Goal: Check status: Check status

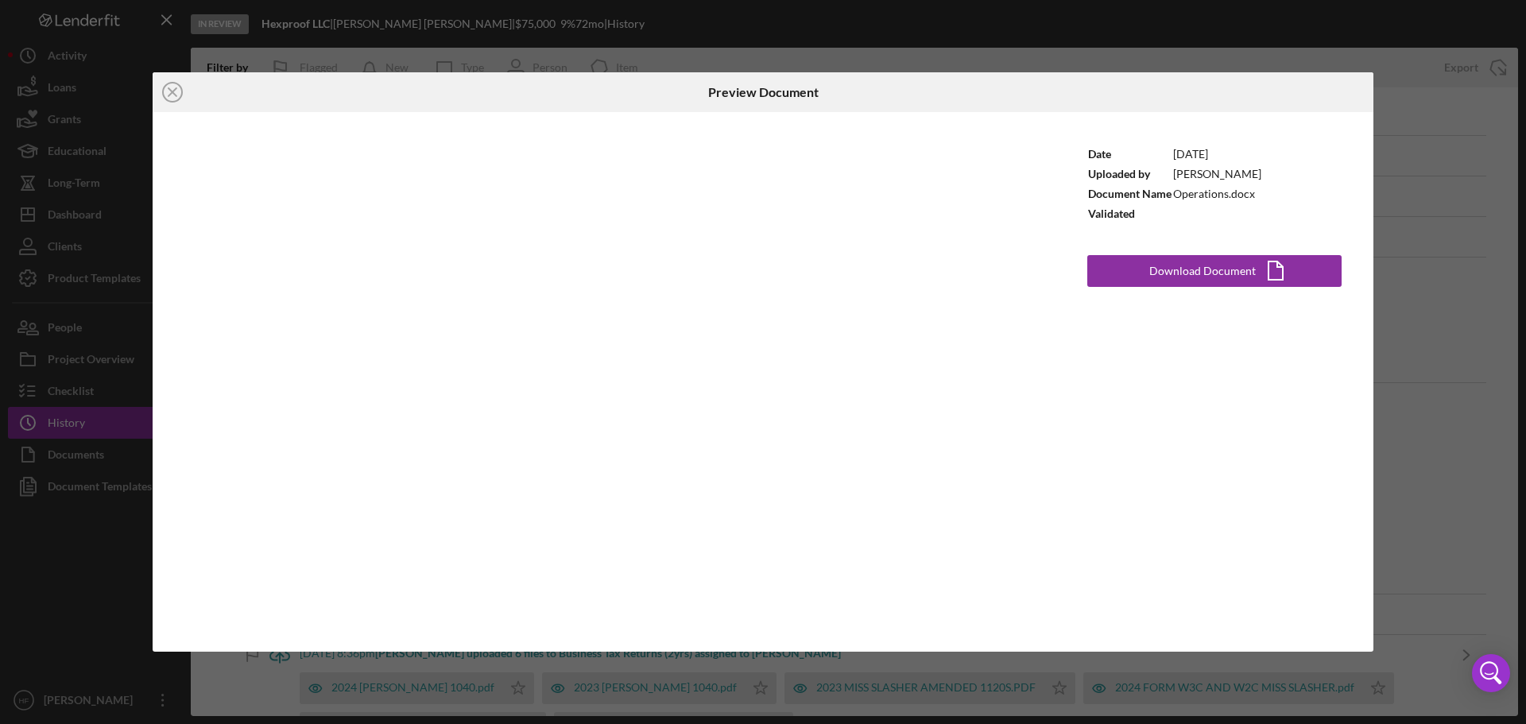
scroll to position [397, 0]
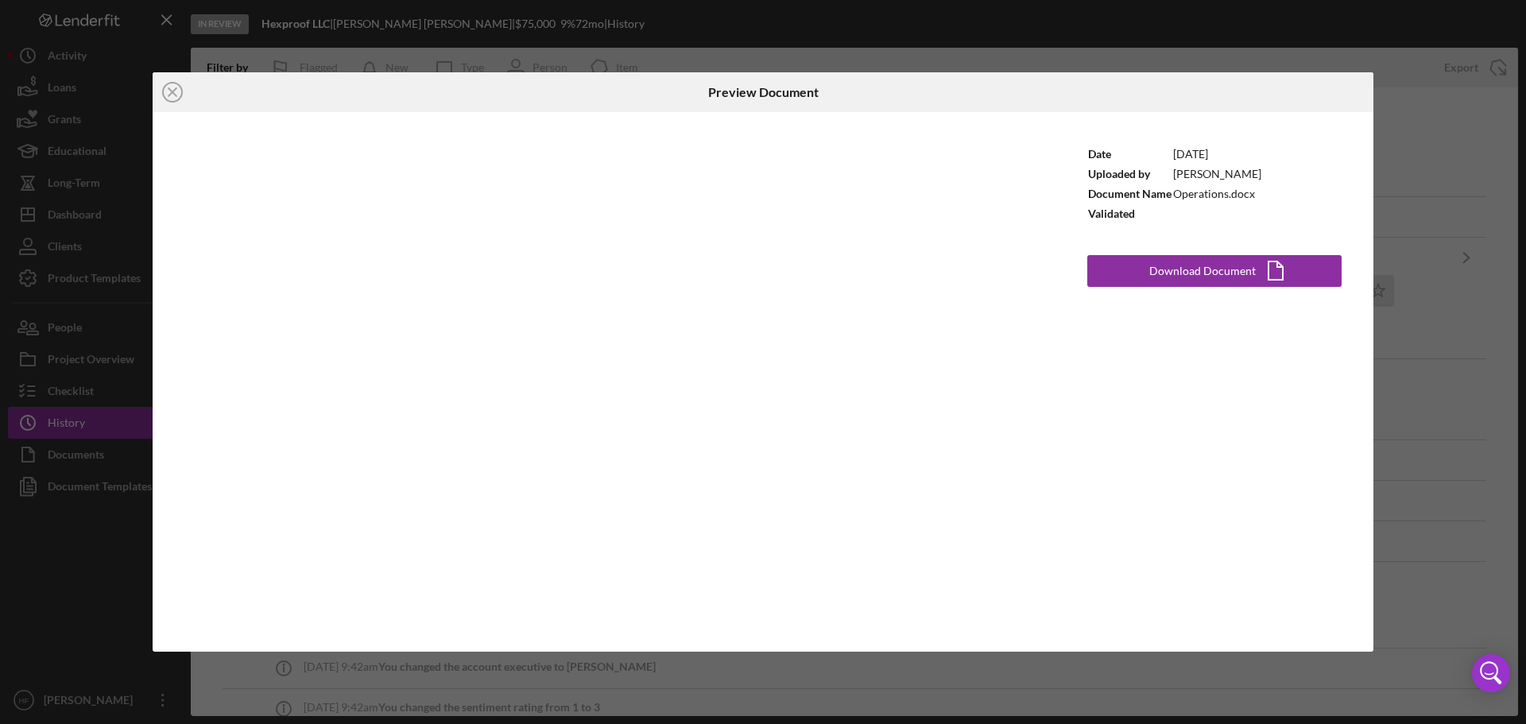
drag, startPoint x: 652, startPoint y: 21, endPoint x: 635, endPoint y: 14, distance: 18.5
click at [652, 21] on div "Icon/Close Preview Document Date [DATE] Uploaded by [PERSON_NAME] Document Name…" at bounding box center [763, 362] width 1526 height 724
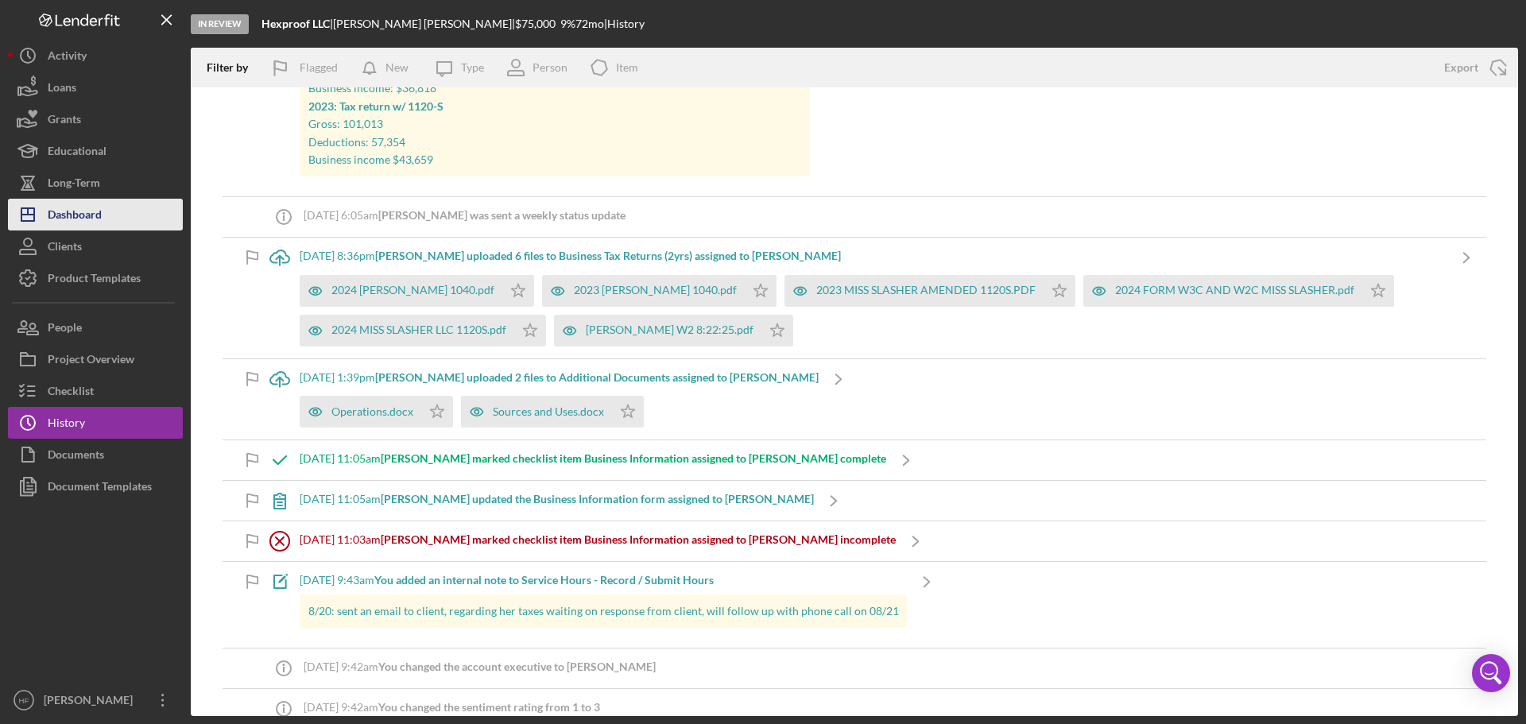
click at [66, 220] on div "Dashboard" at bounding box center [75, 217] width 54 height 36
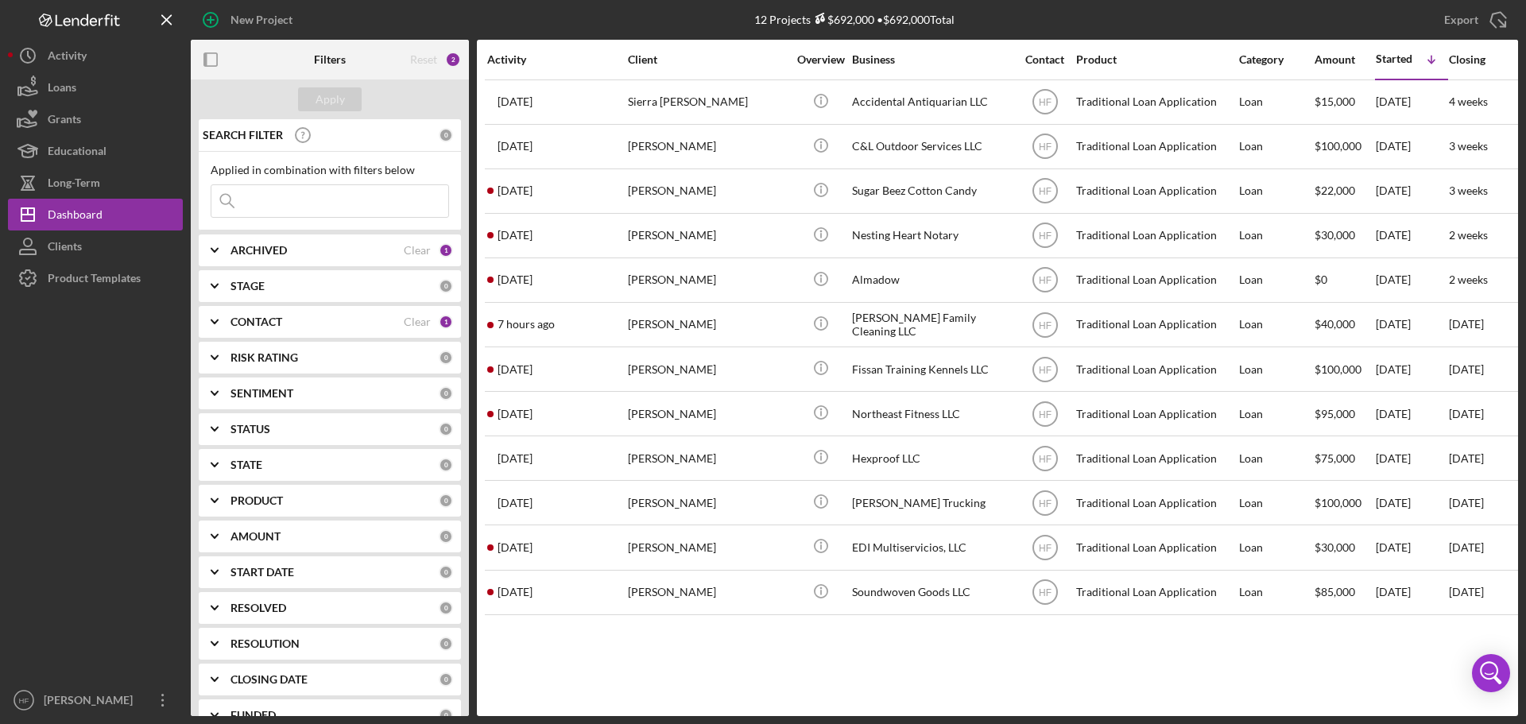
click at [334, 251] on div "ARCHIVED" at bounding box center [316, 250] width 173 height 13
click at [213, 341] on input "Archived" at bounding box center [219, 341] width 16 height 16
checkbox input "true"
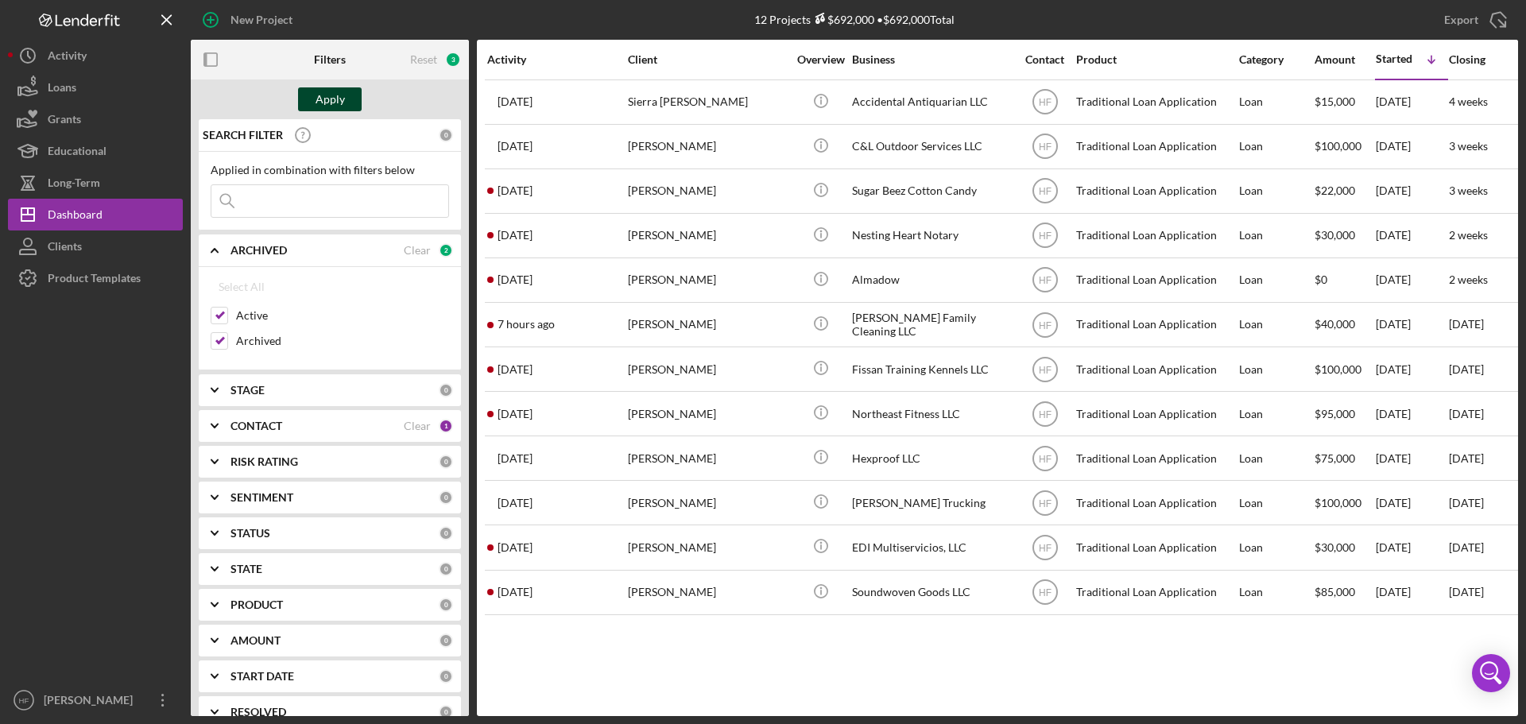
click at [335, 97] on div "Apply" at bounding box center [330, 99] width 29 height 24
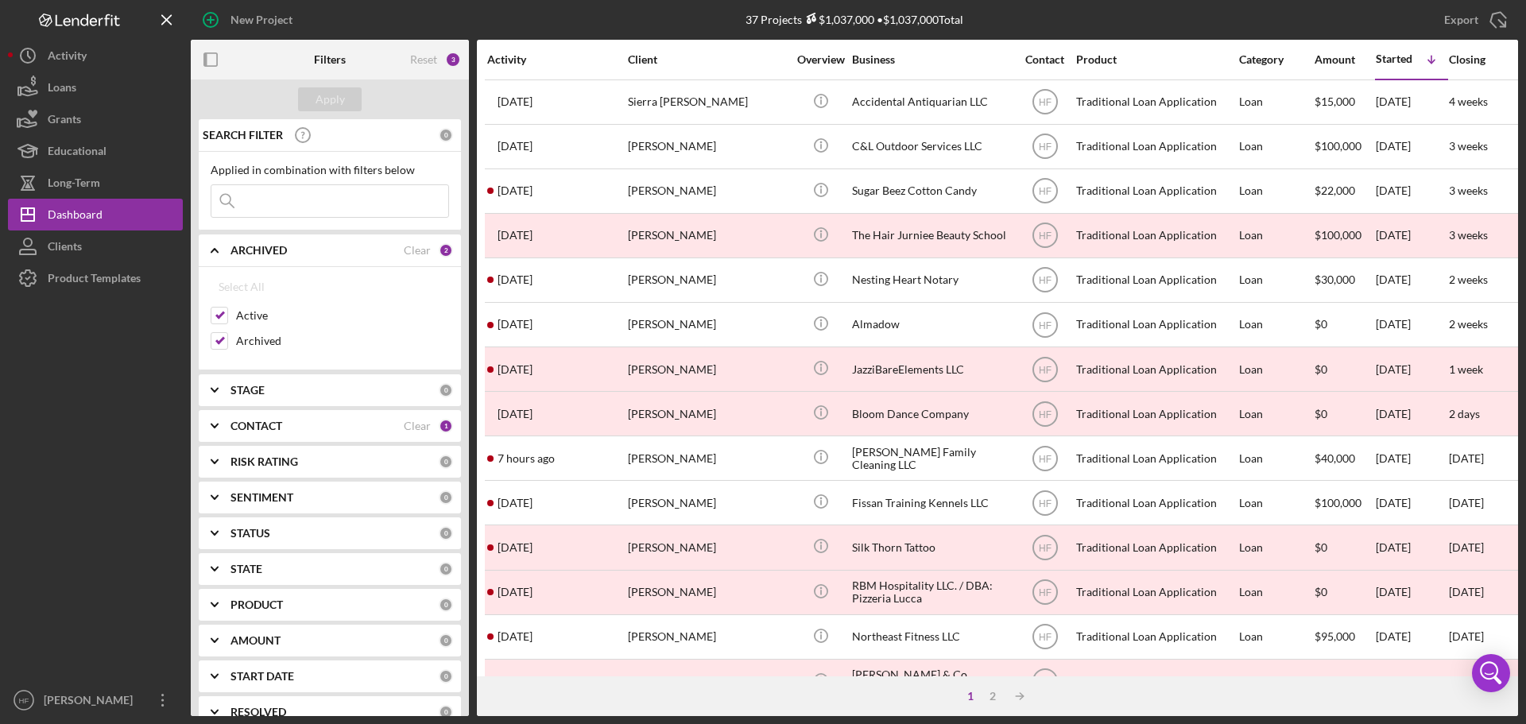
click at [283, 387] on div "STAGE" at bounding box center [334, 390] width 208 height 13
drag, startPoint x: 1522, startPoint y: 168, endPoint x: 1519, endPoint y: 185, distance: 17.8
click at [1520, 184] on div "New Project 37 Projects $1,037,000 • $1,037,000 Total Export Icon/Export Filter…" at bounding box center [763, 362] width 1526 height 724
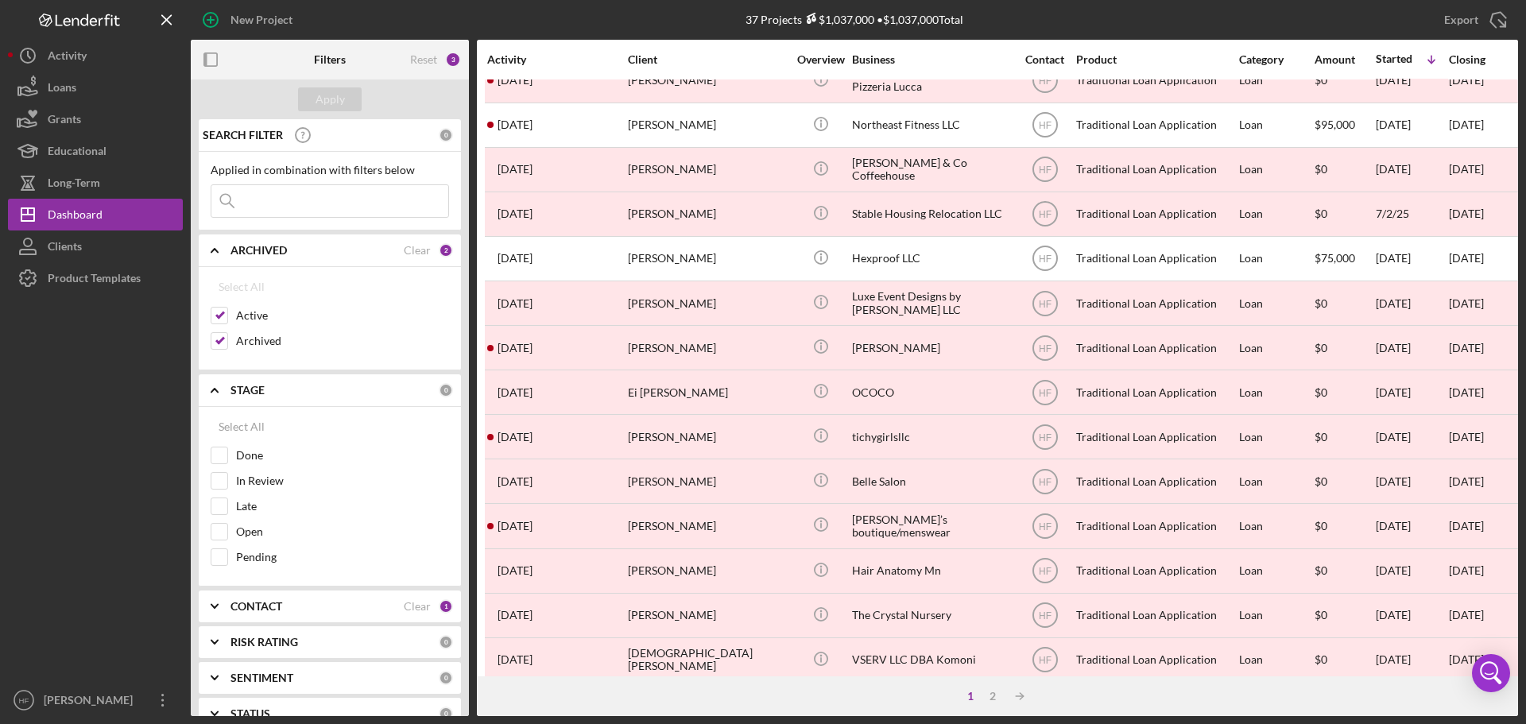
scroll to position [538, 0]
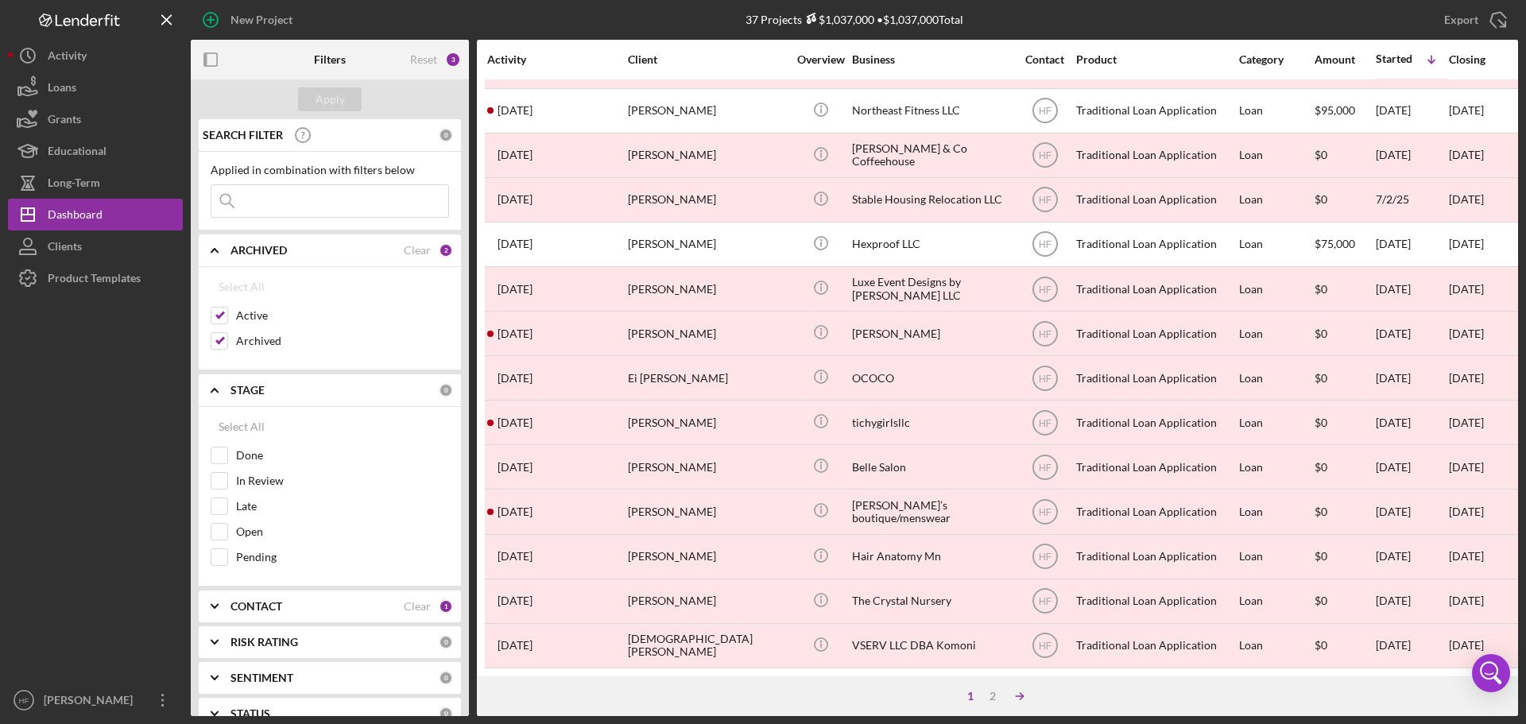
click at [1026, 695] on icon "Icon/Table Sort Arrow" at bounding box center [1020, 696] width 32 height 32
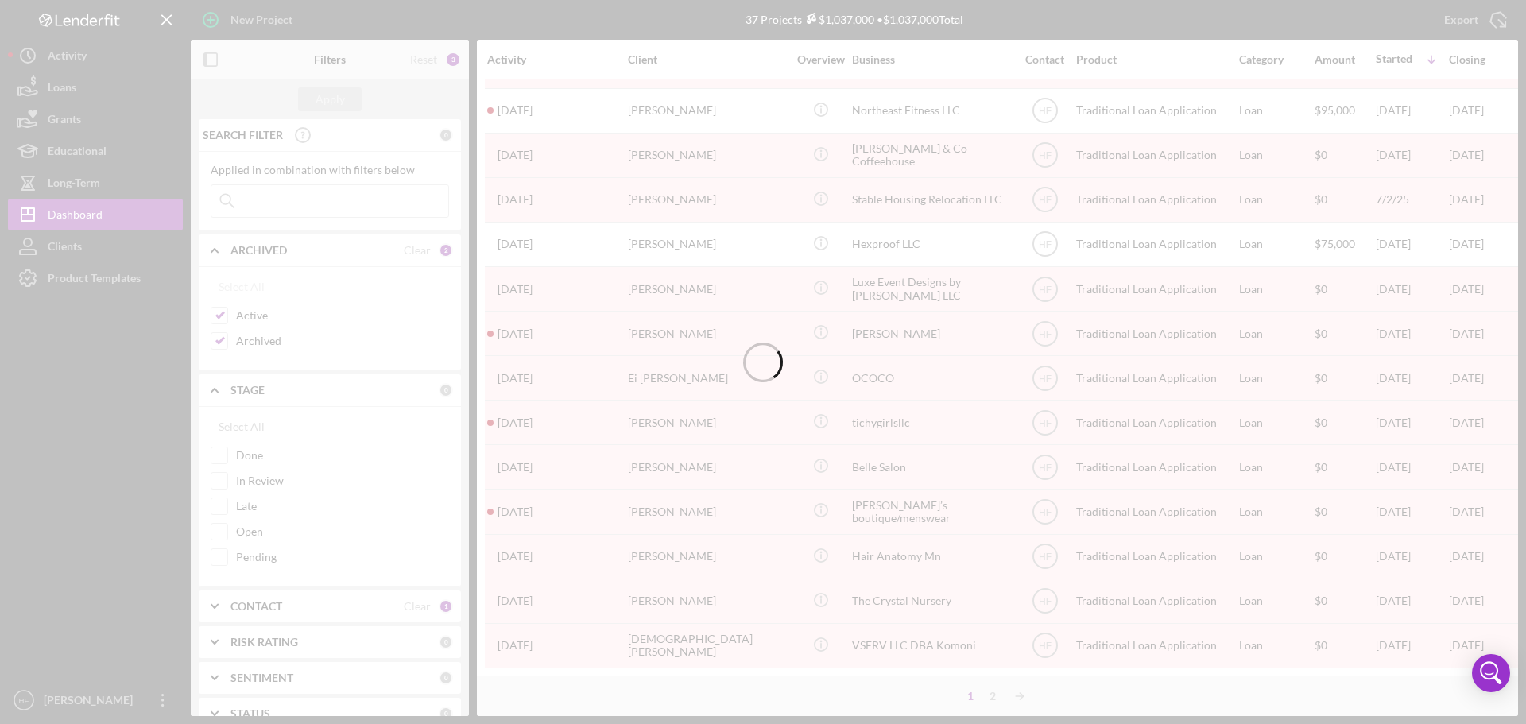
scroll to position [0, 0]
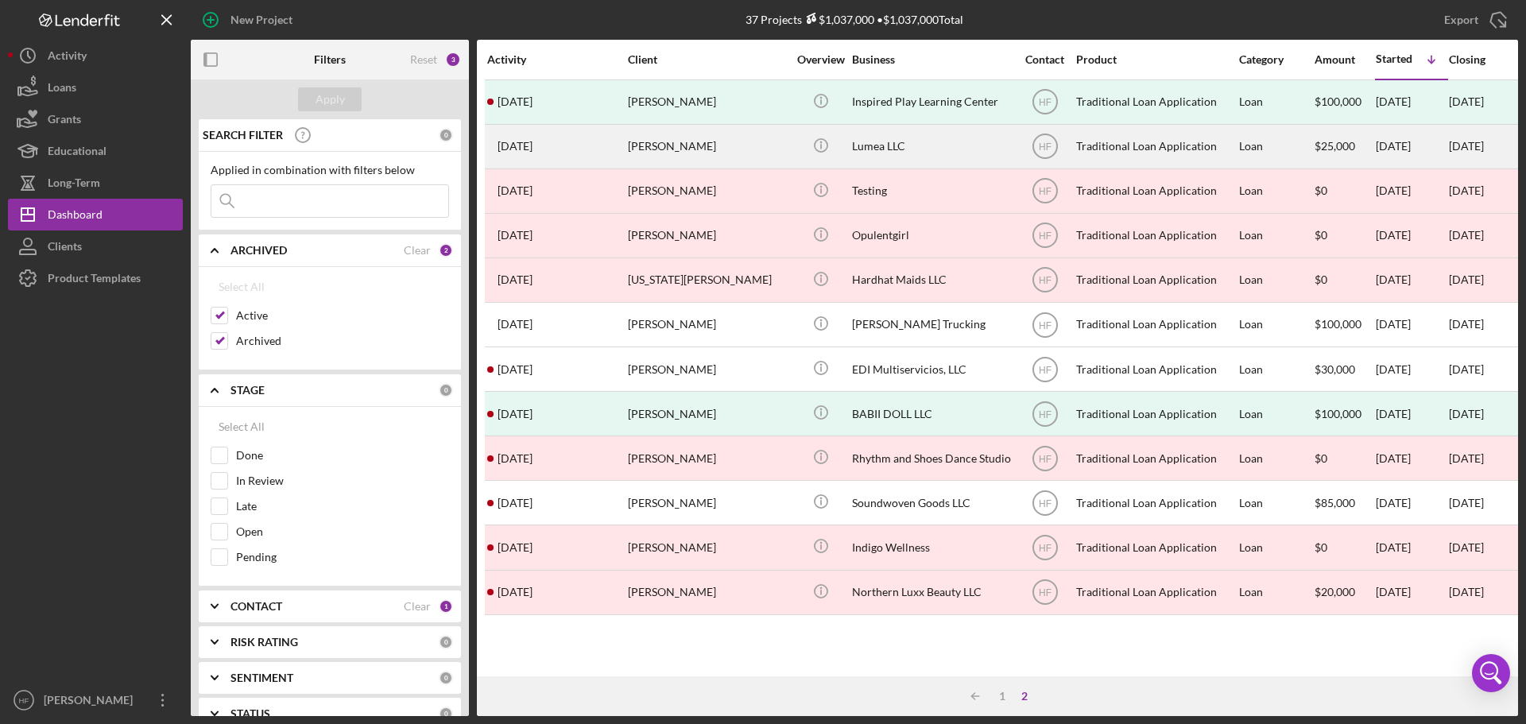
click at [712, 149] on div "[PERSON_NAME]" at bounding box center [707, 147] width 159 height 42
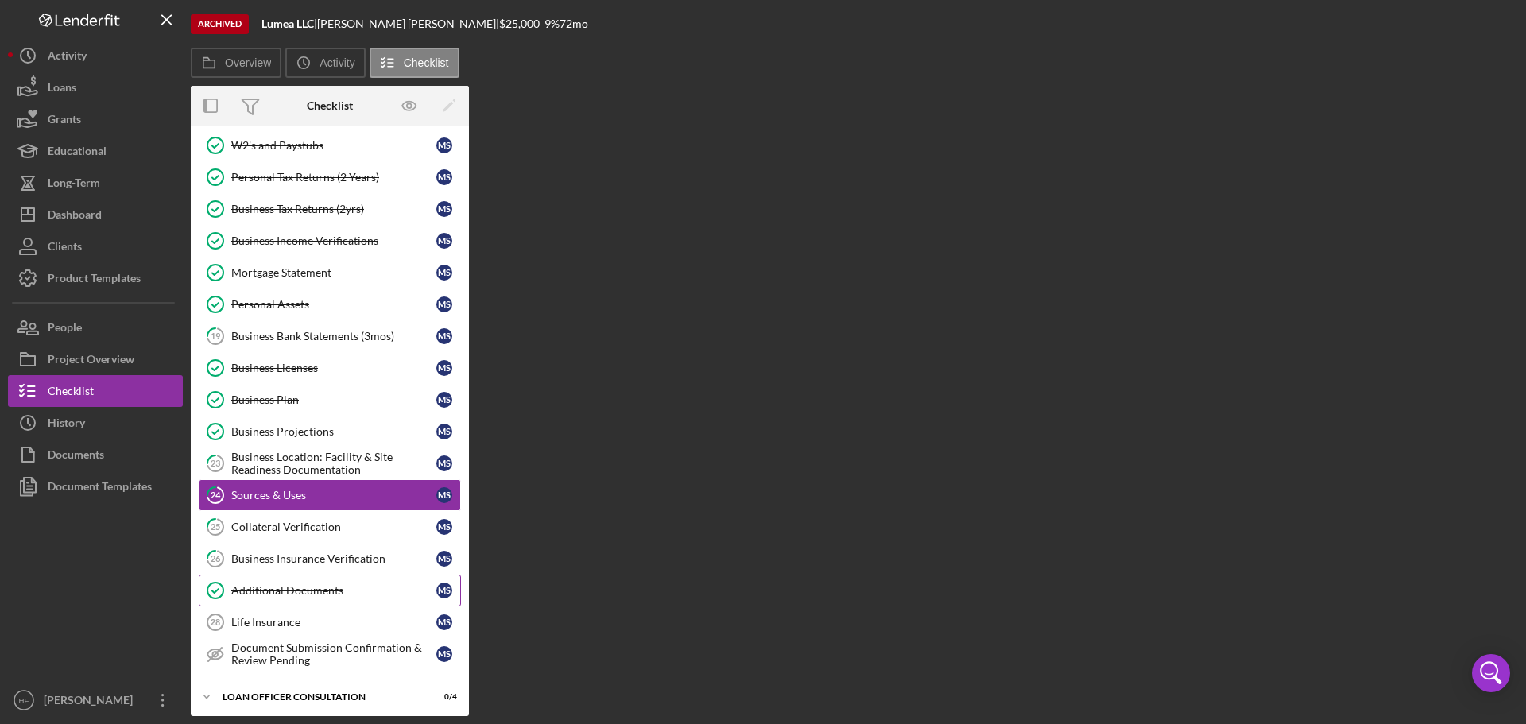
scroll to position [278, 0]
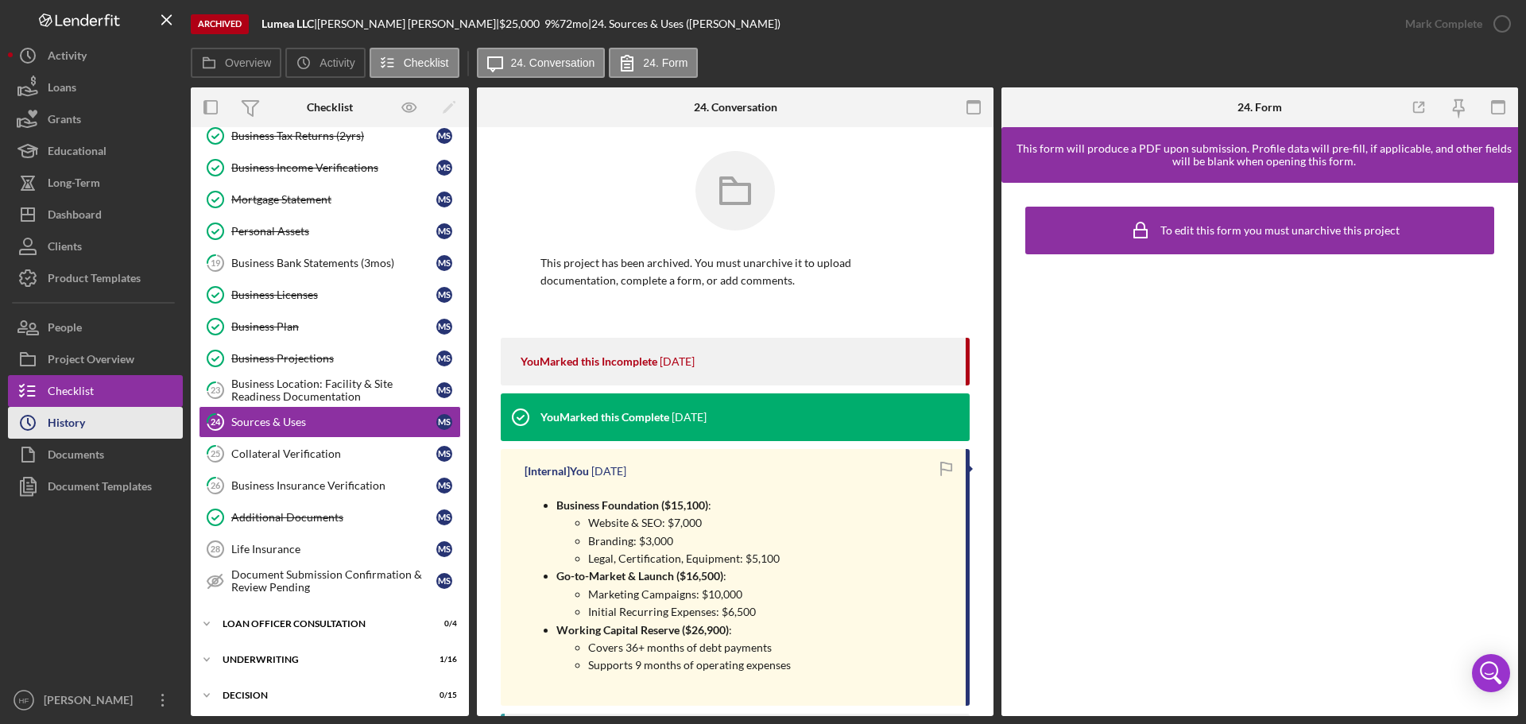
click at [87, 415] on button "Icon/History History" at bounding box center [95, 423] width 175 height 32
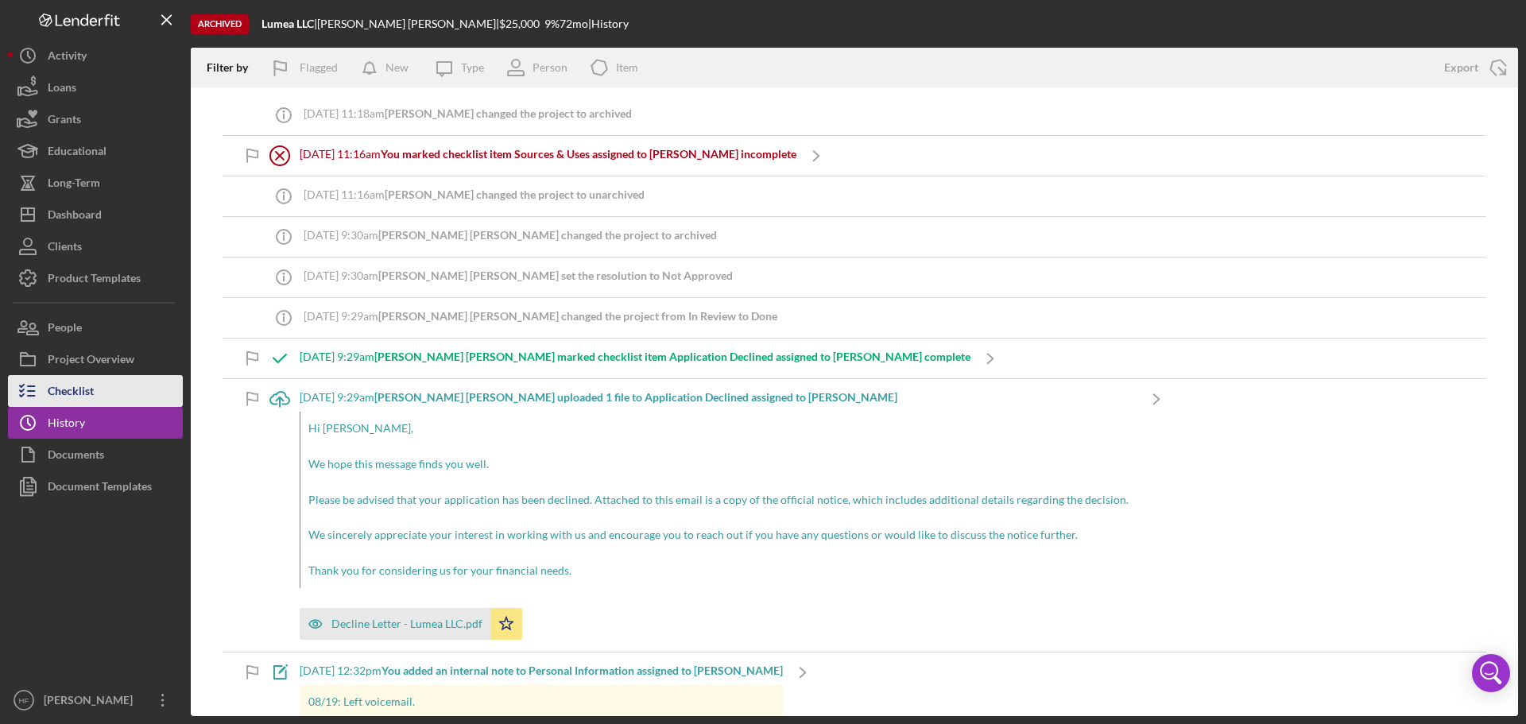
click at [86, 385] on div "Checklist" at bounding box center [71, 393] width 46 height 36
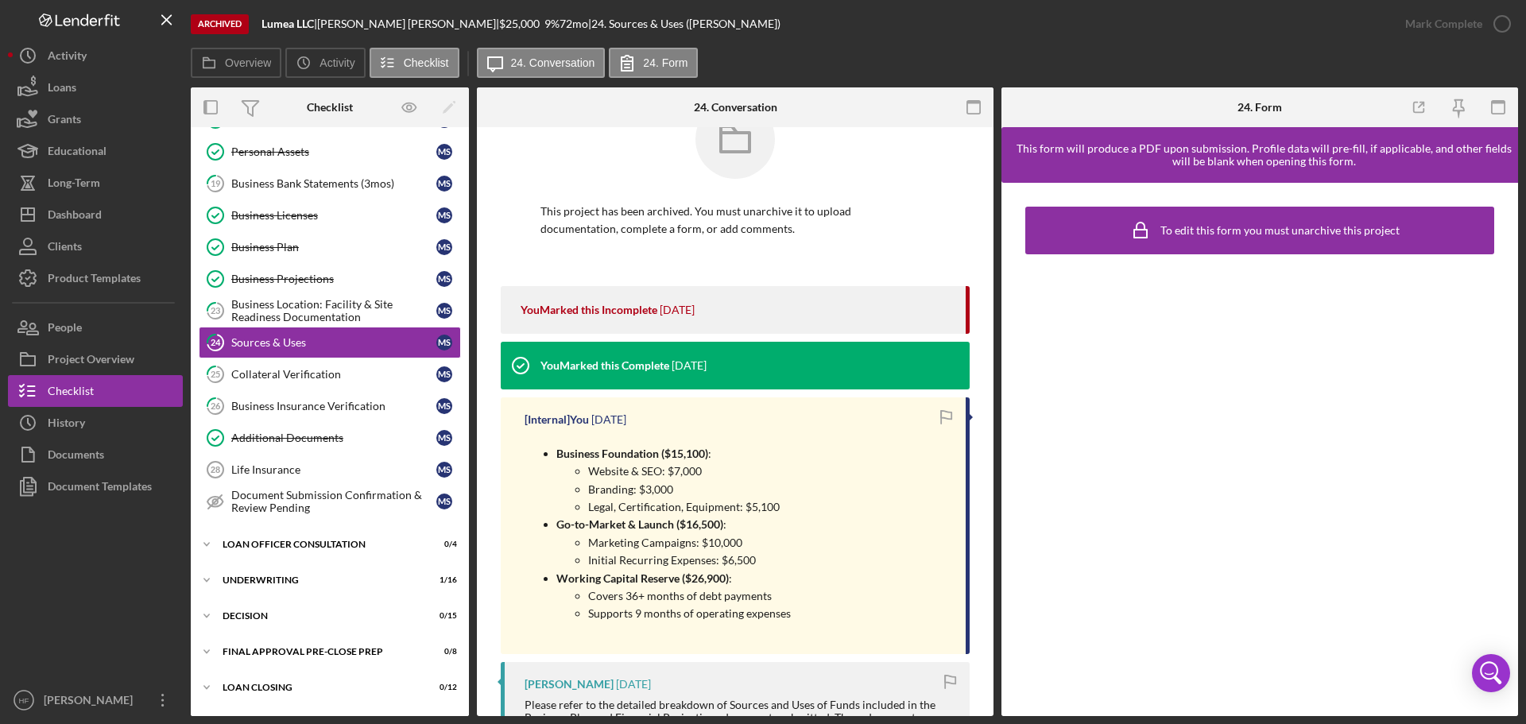
scroll to position [79, 0]
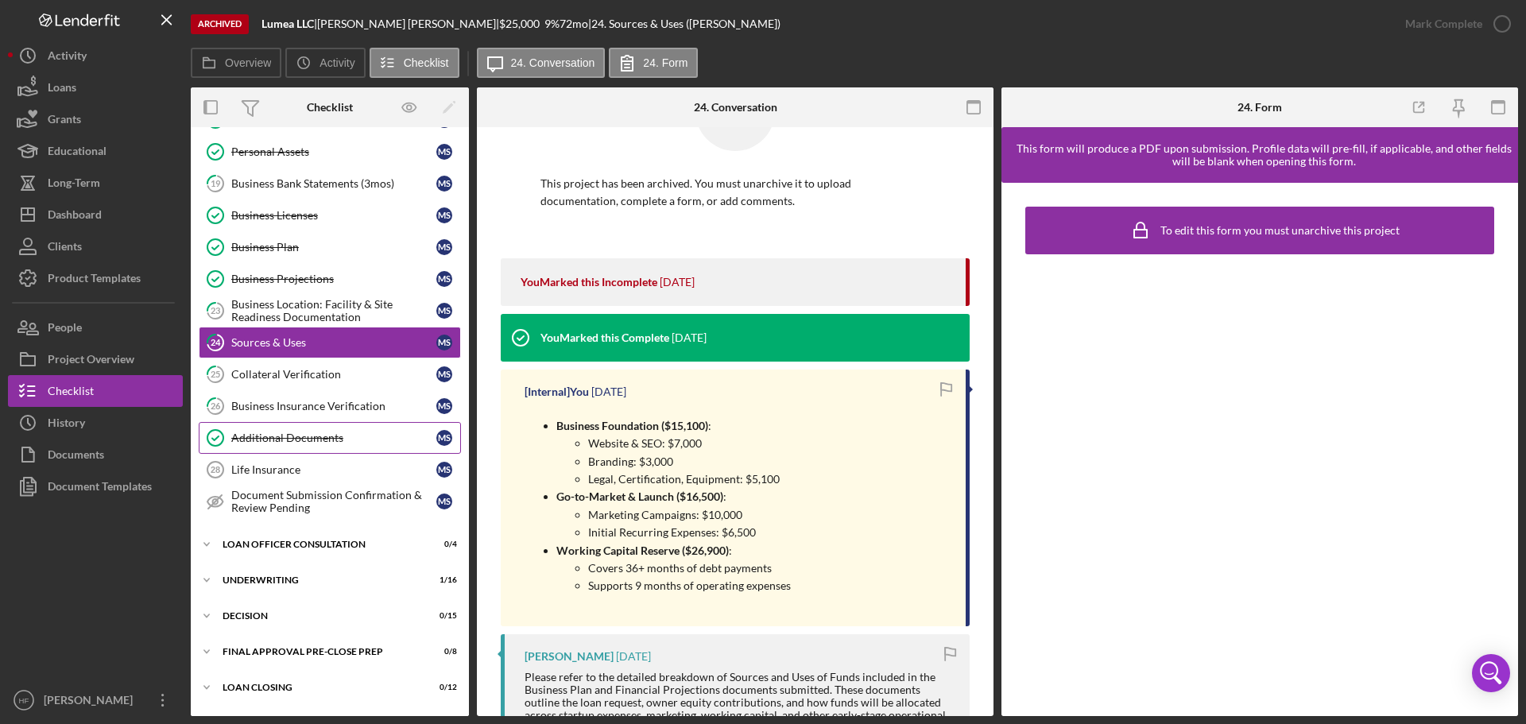
click at [310, 440] on div "Additional Documents" at bounding box center [333, 438] width 205 height 13
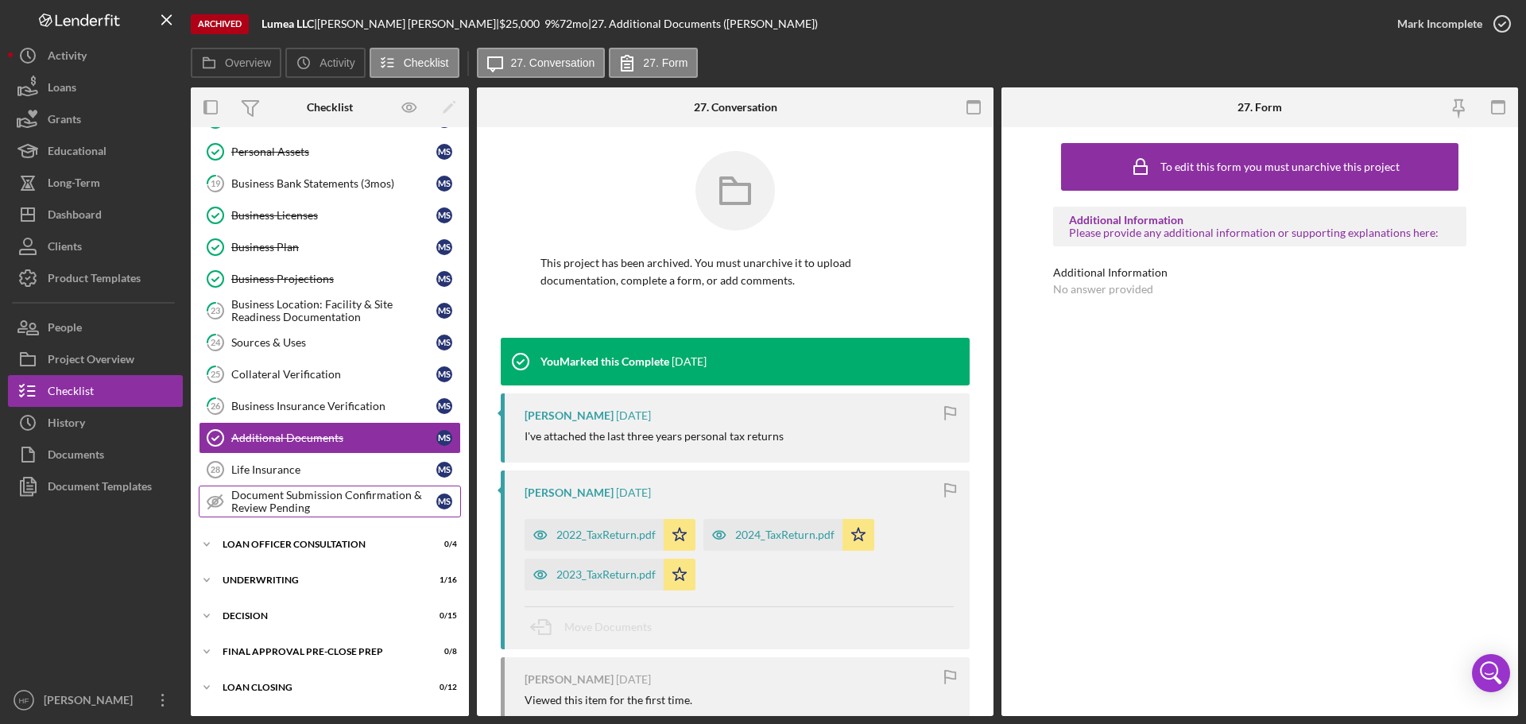
click at [351, 502] on div "Document Submission Confirmation & Review Pending" at bounding box center [333, 501] width 205 height 25
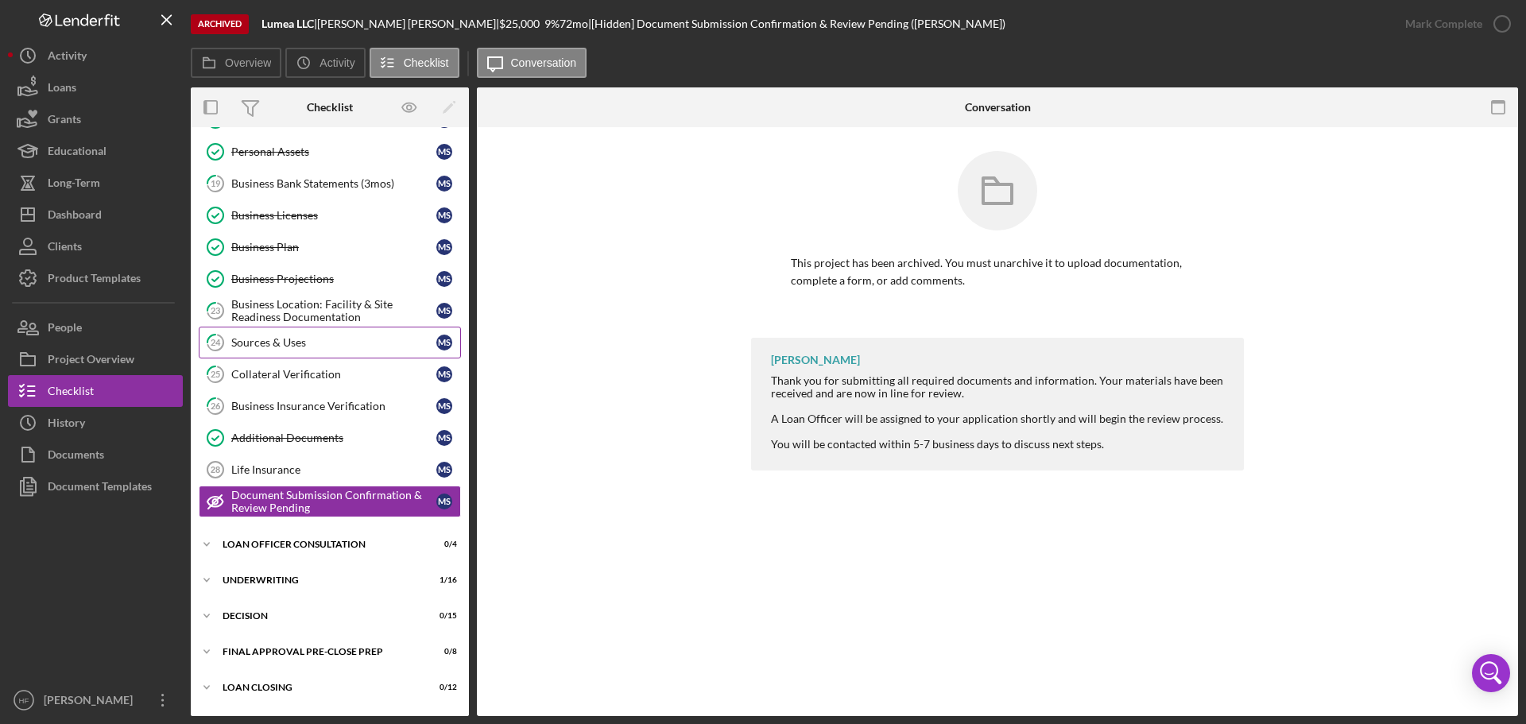
click at [342, 348] on div "Sources & Uses" at bounding box center [333, 342] width 205 height 13
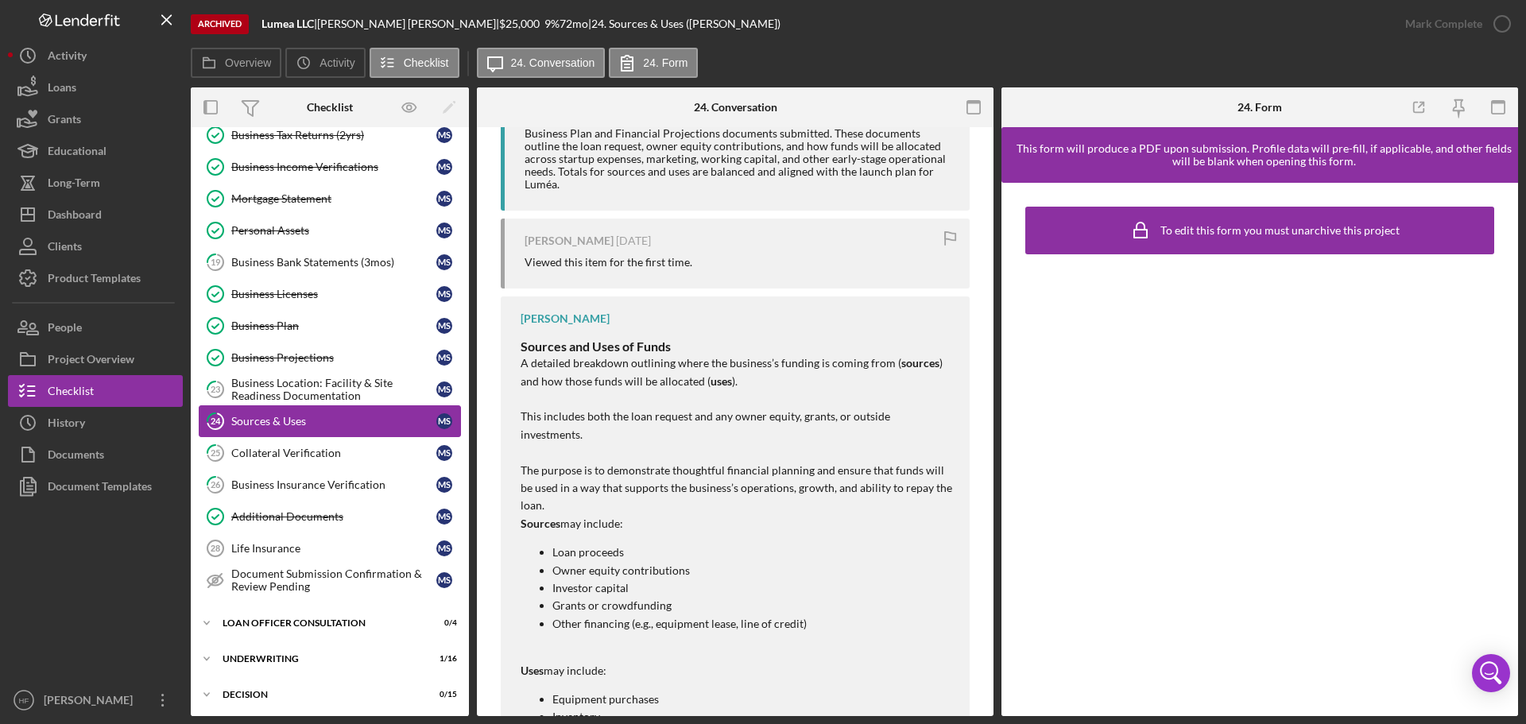
scroll to position [278, 0]
click at [330, 289] on div "Business Licenses" at bounding box center [333, 295] width 205 height 13
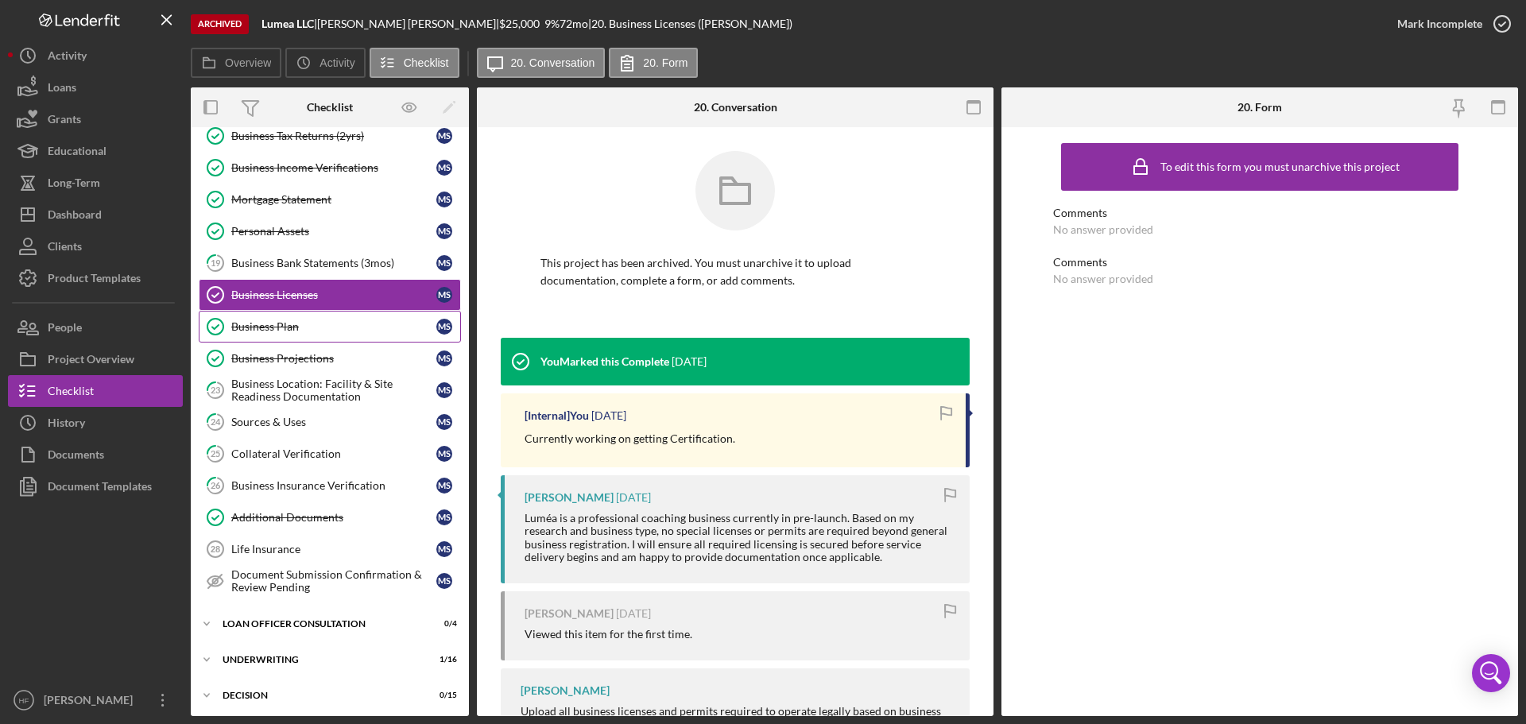
click at [323, 320] on div "Business Plan" at bounding box center [333, 326] width 205 height 13
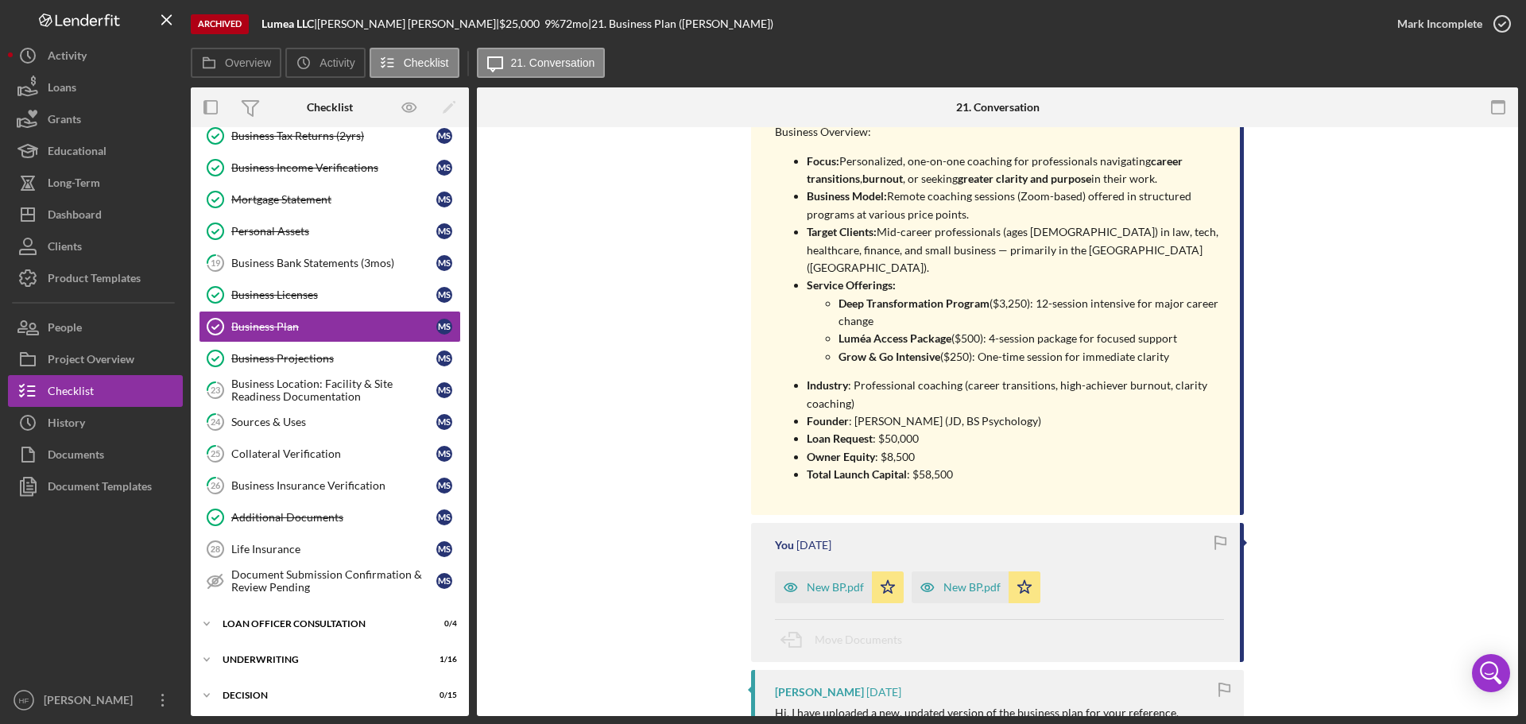
scroll to position [874, 0]
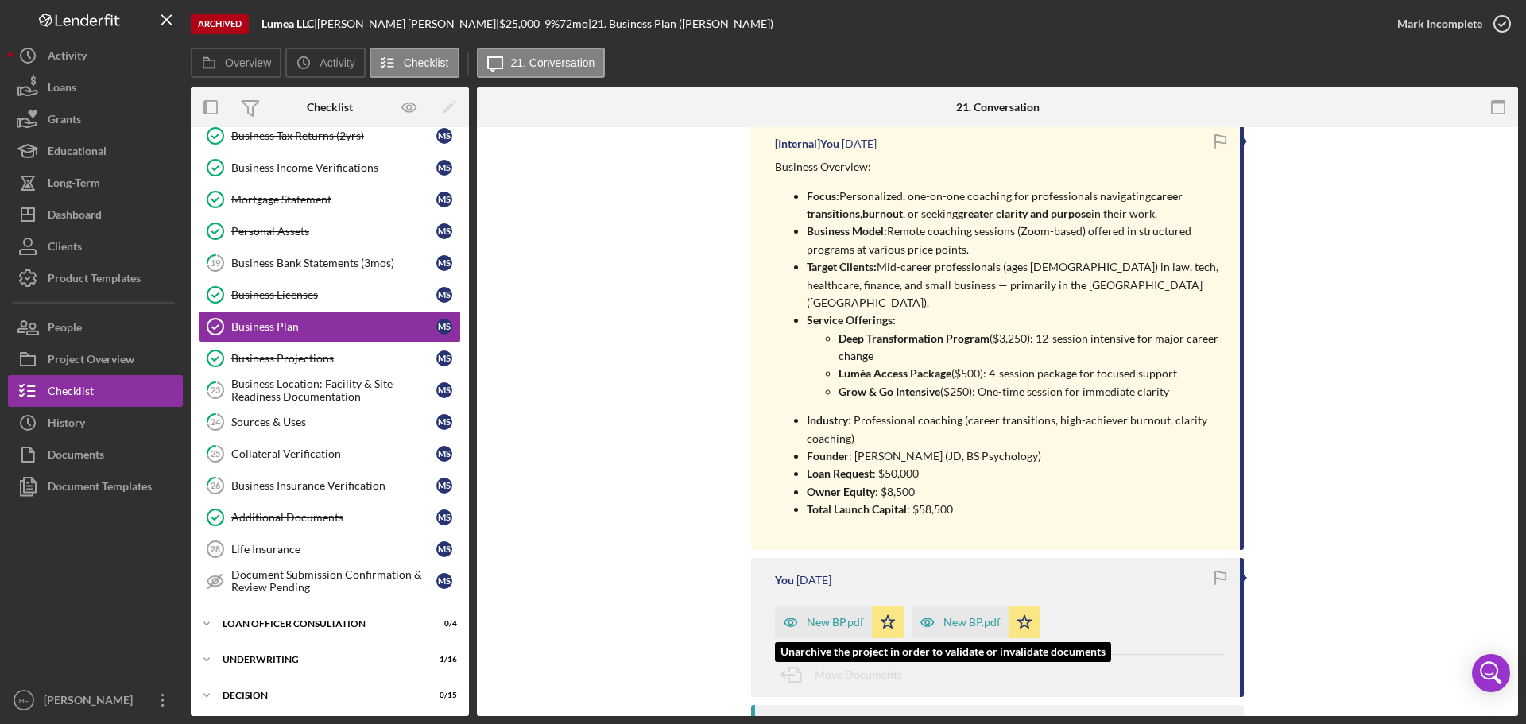
click at [838, 616] on div "New BP.pdf" at bounding box center [835, 622] width 57 height 13
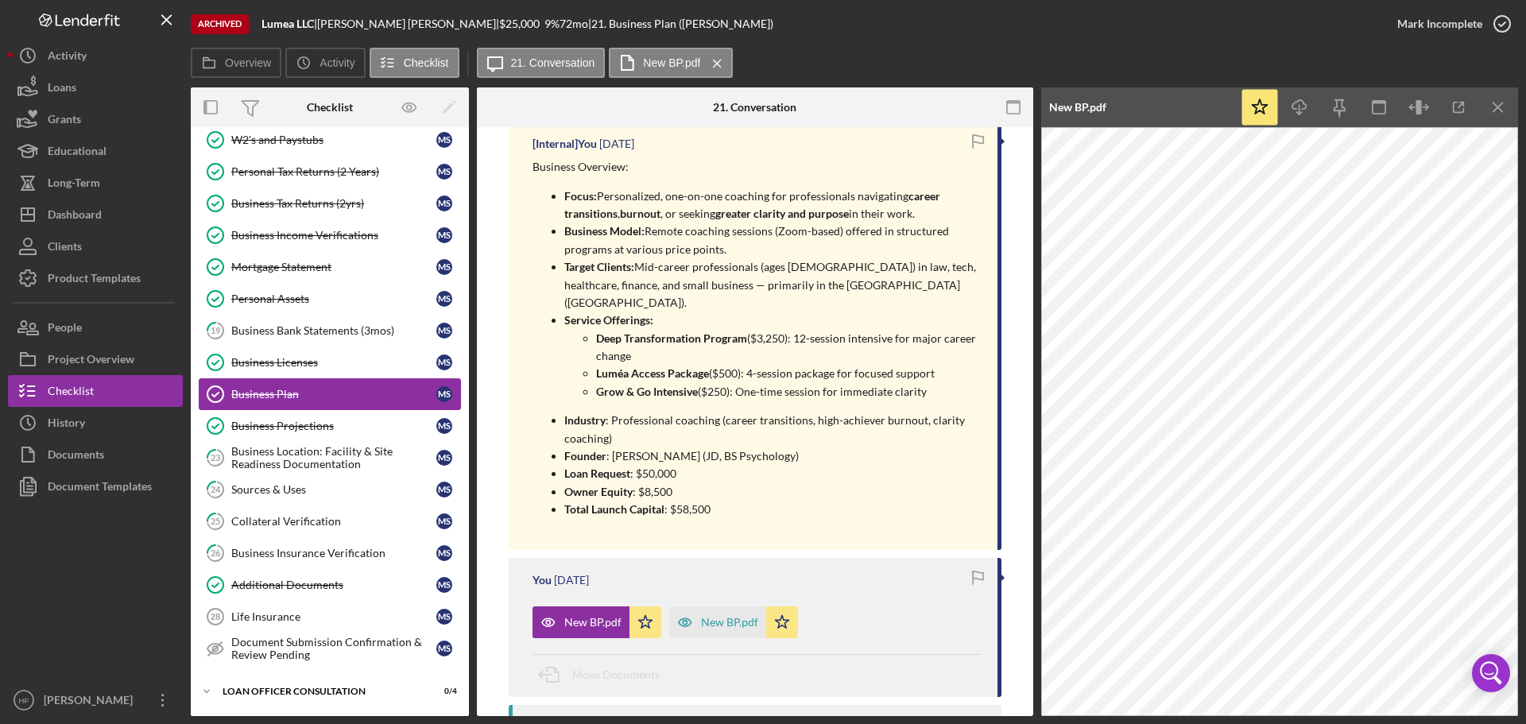
scroll to position [119, 0]
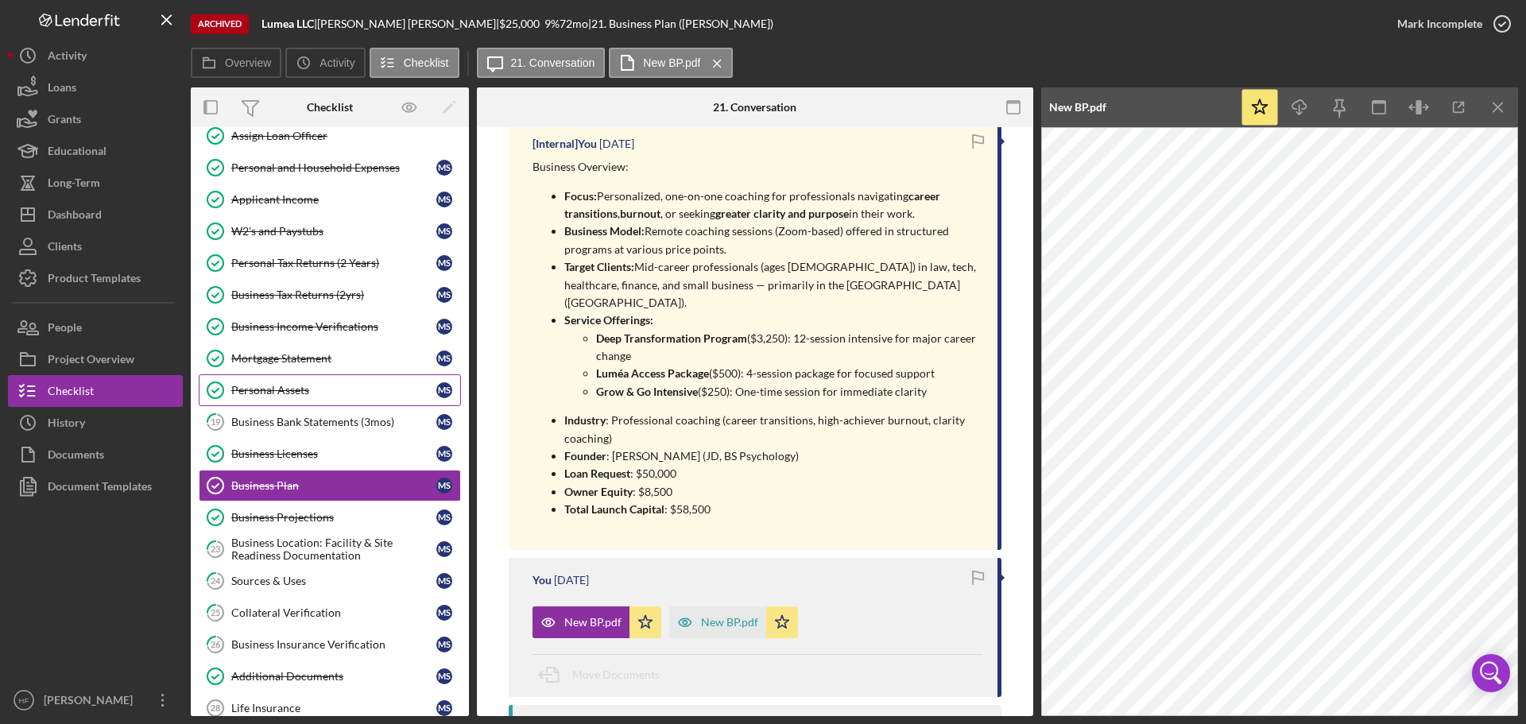
click at [340, 378] on link "Personal Assets Personal Assets M S" at bounding box center [330, 390] width 262 height 32
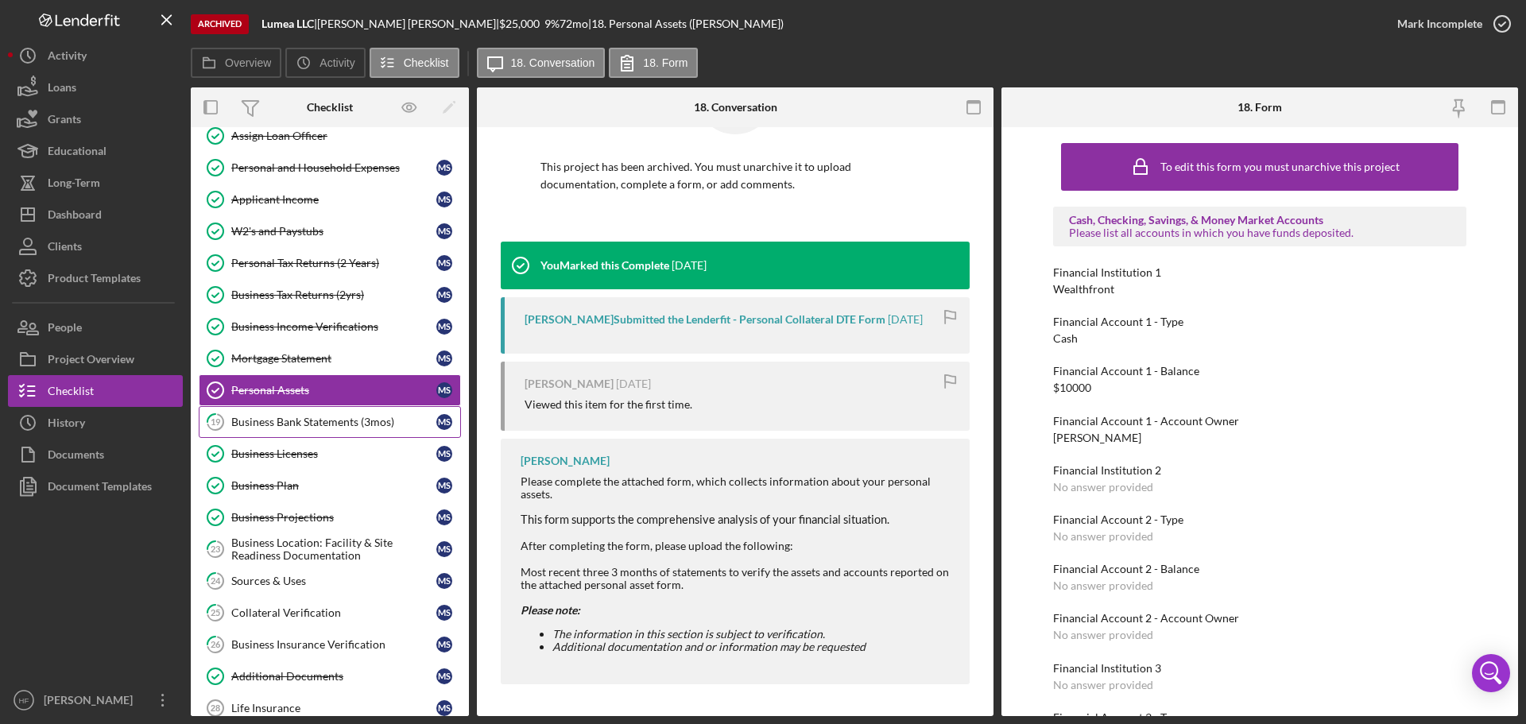
click at [289, 413] on link "19 Business Bank Statements (3mos) M S" at bounding box center [330, 422] width 262 height 32
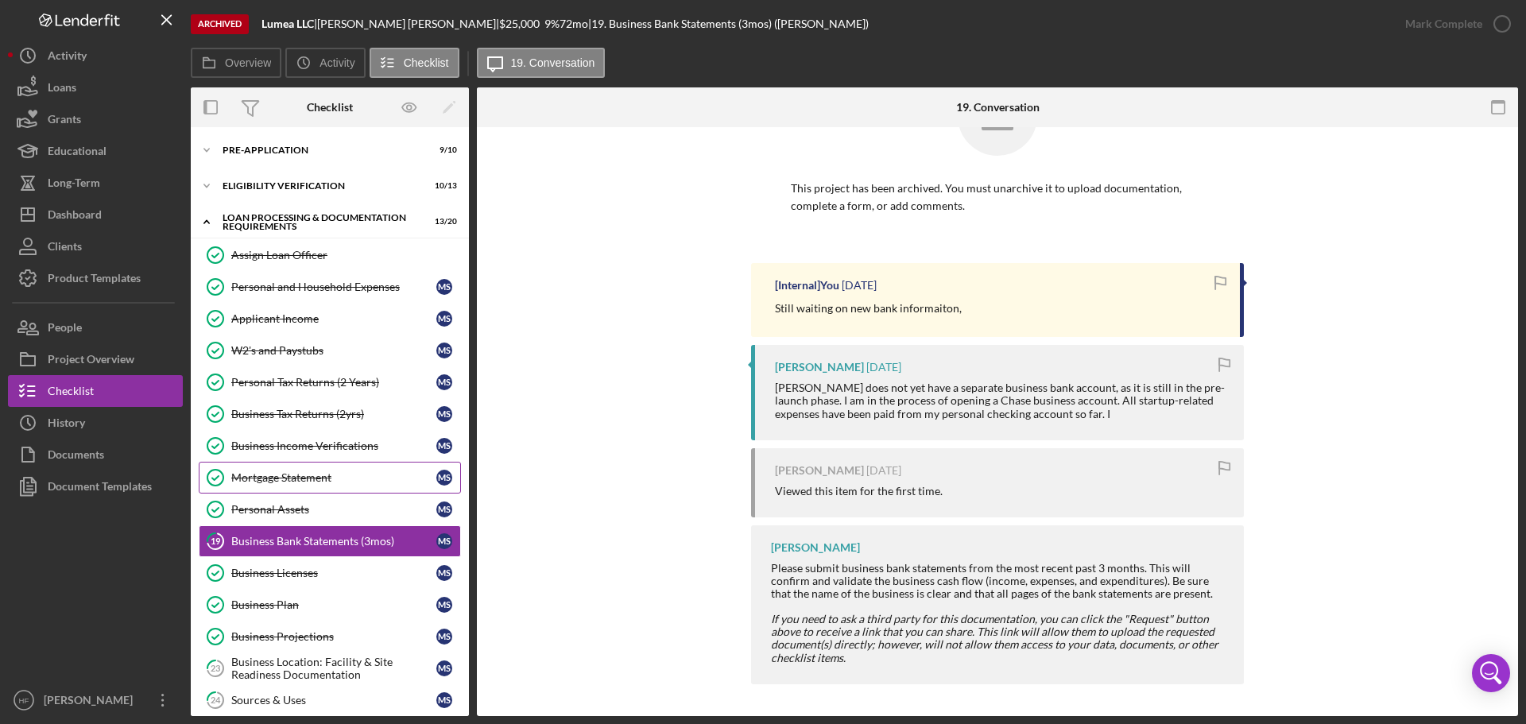
click at [347, 481] on div "Mortgage Statement" at bounding box center [333, 477] width 205 height 13
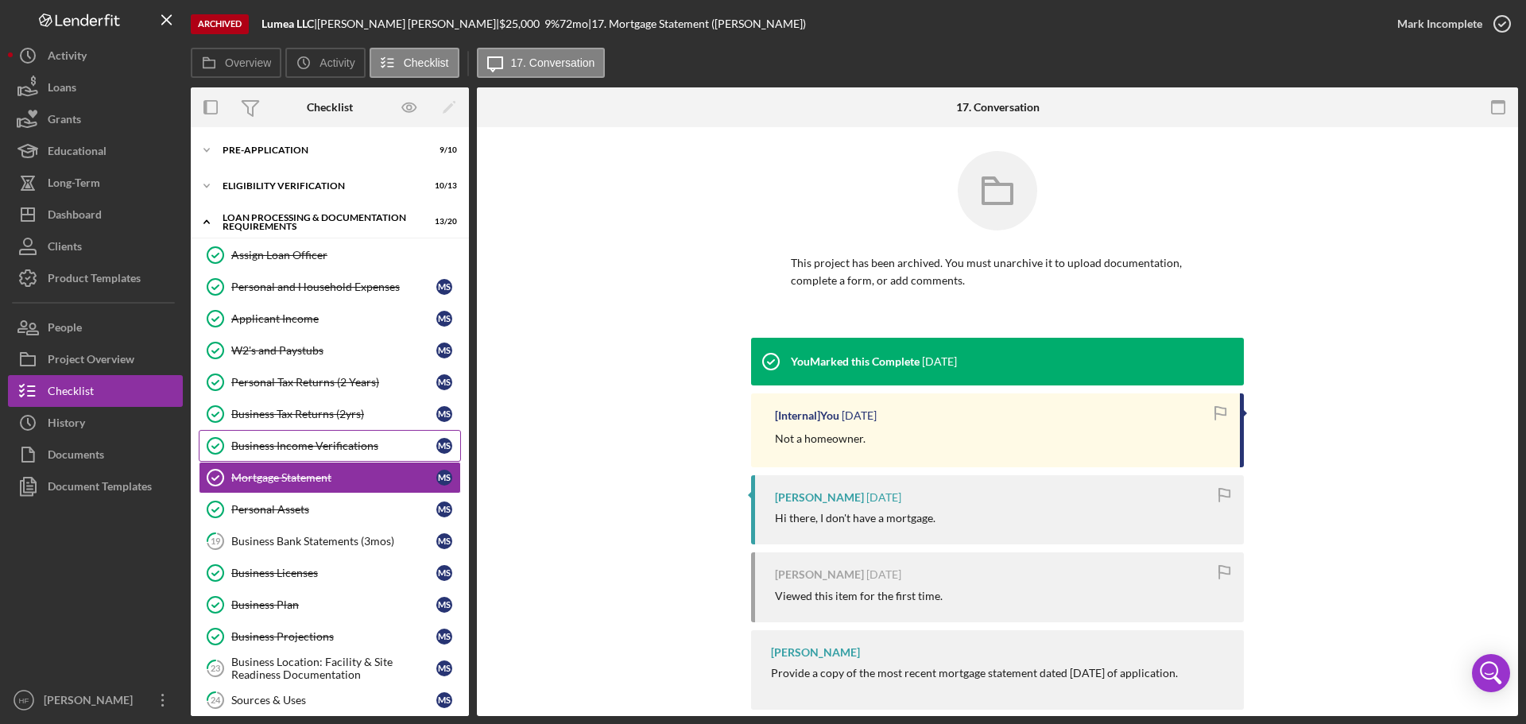
click at [362, 432] on link "Business Income Verifications Business Income Verifications M S" at bounding box center [330, 446] width 262 height 32
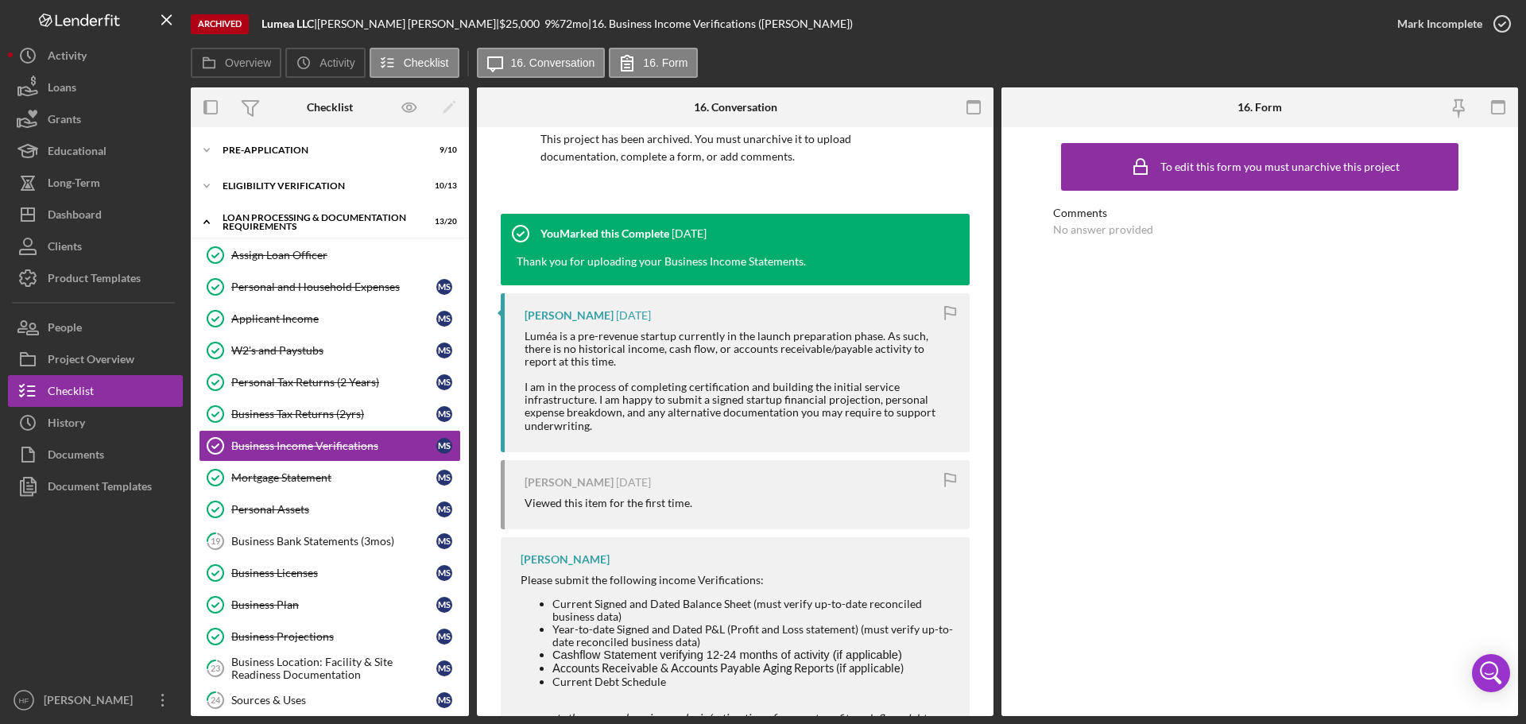
scroll to position [370, 0]
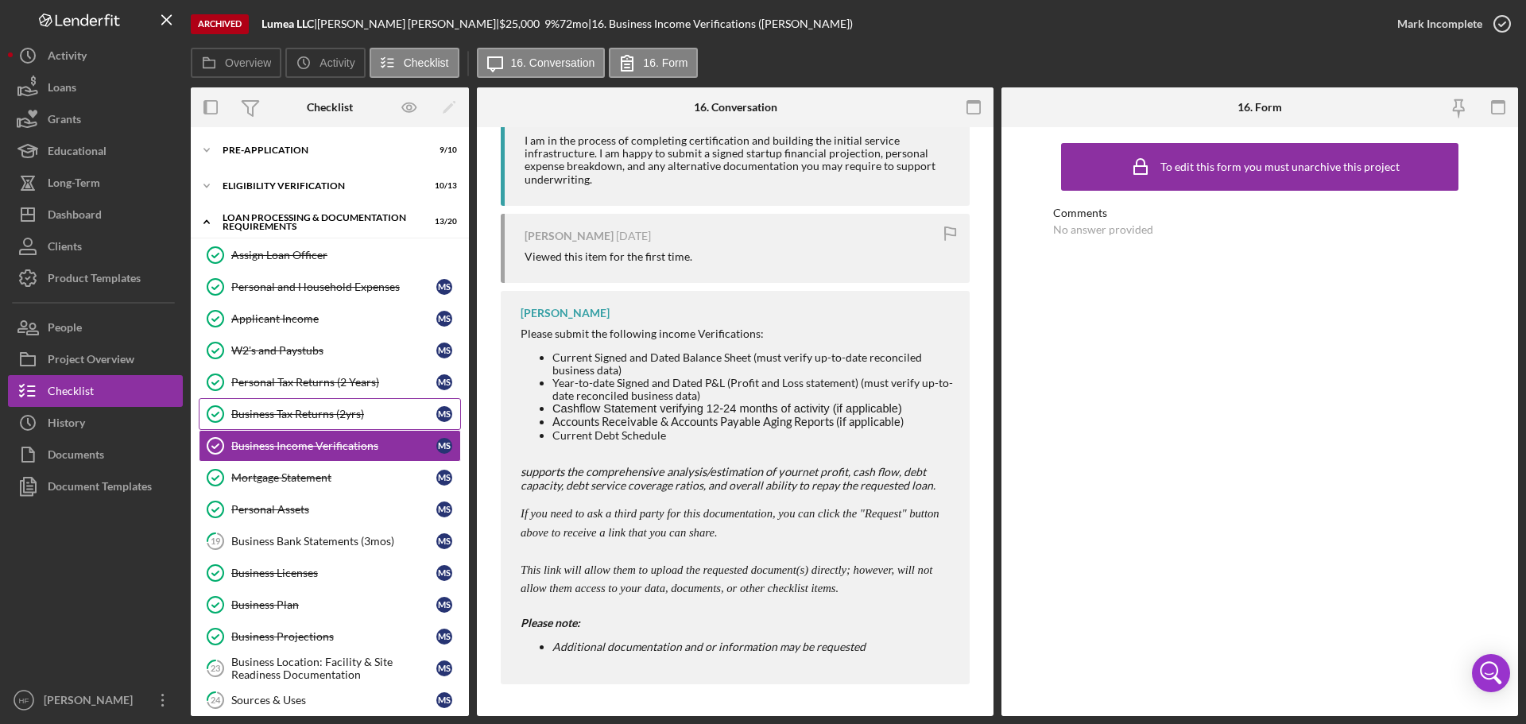
click at [371, 413] on div "Business Tax Returns (2yrs)" at bounding box center [333, 414] width 205 height 13
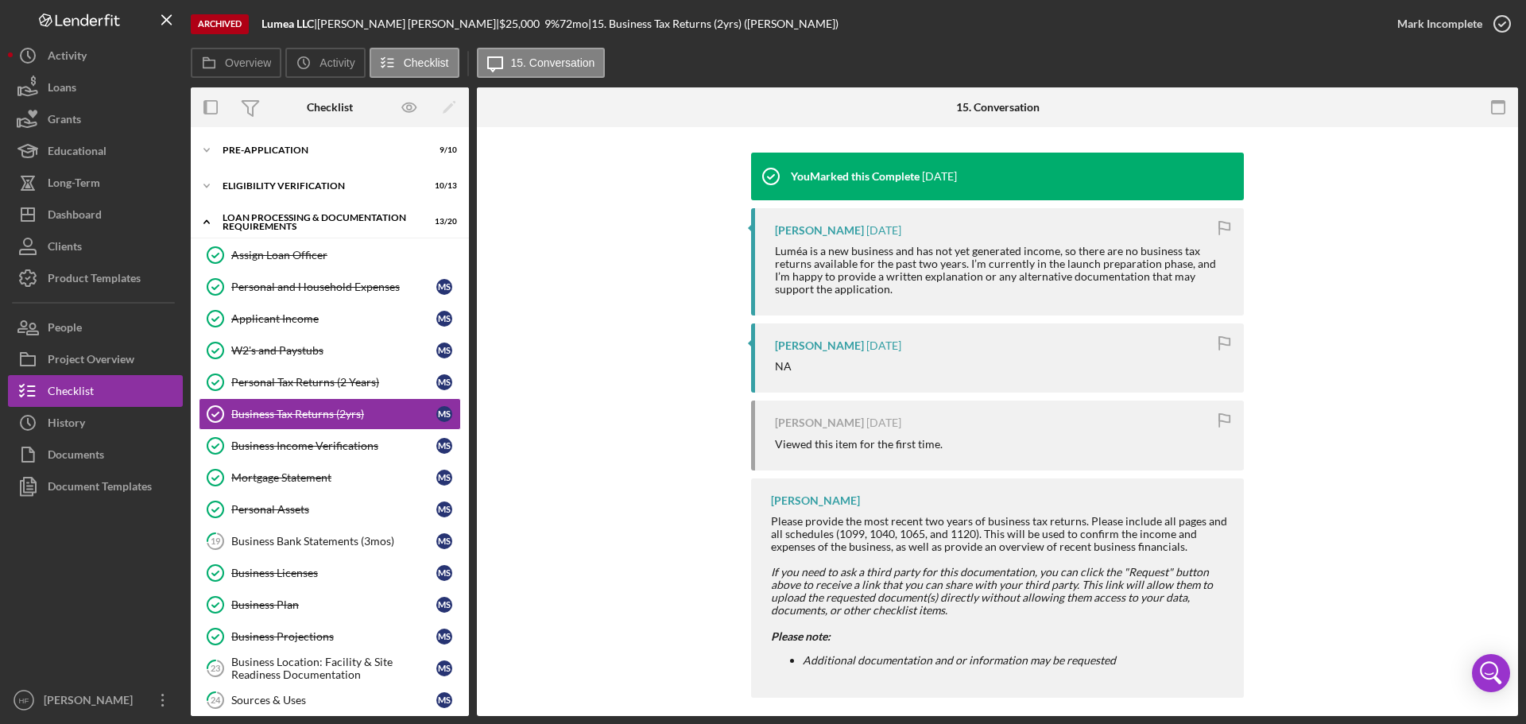
scroll to position [199, 0]
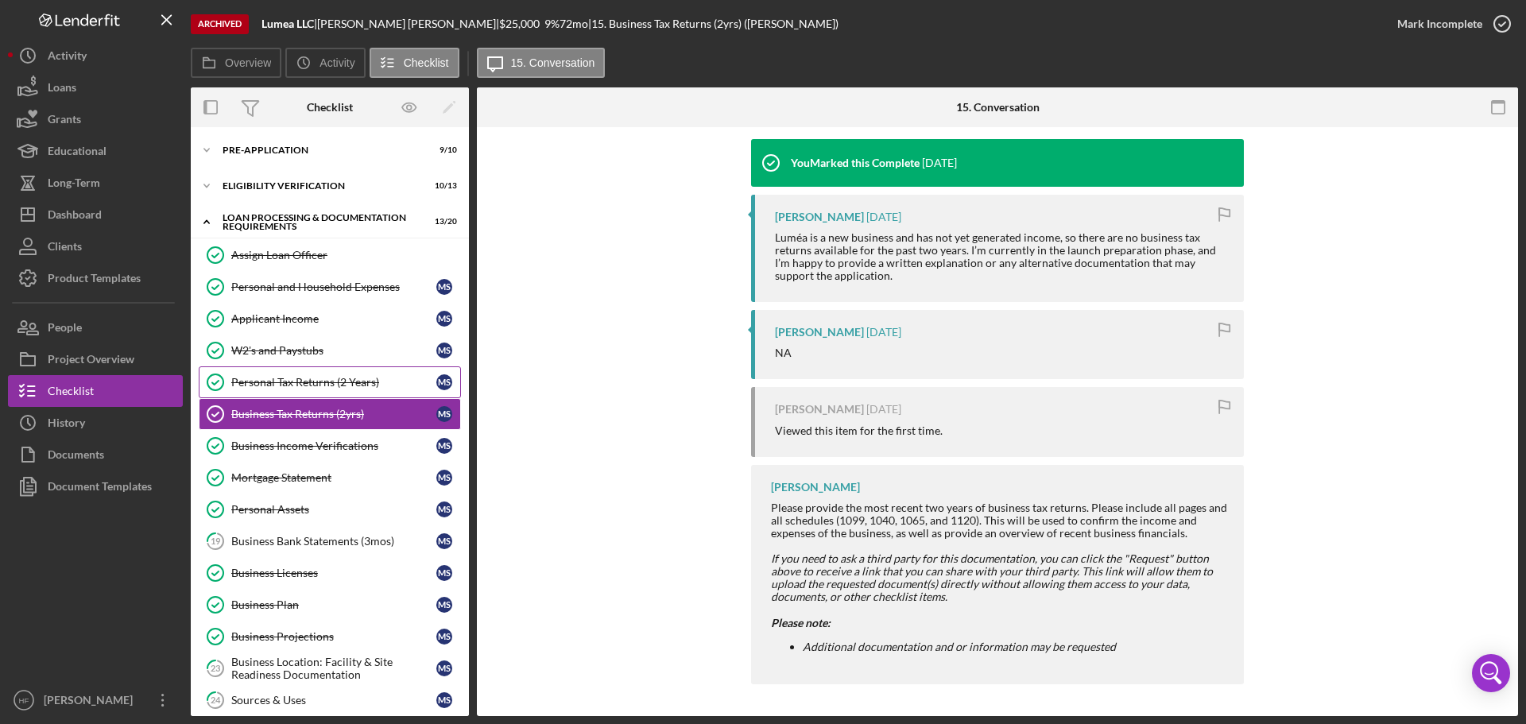
click at [347, 378] on div "Personal Tax Returns (2 Years)" at bounding box center [333, 382] width 205 height 13
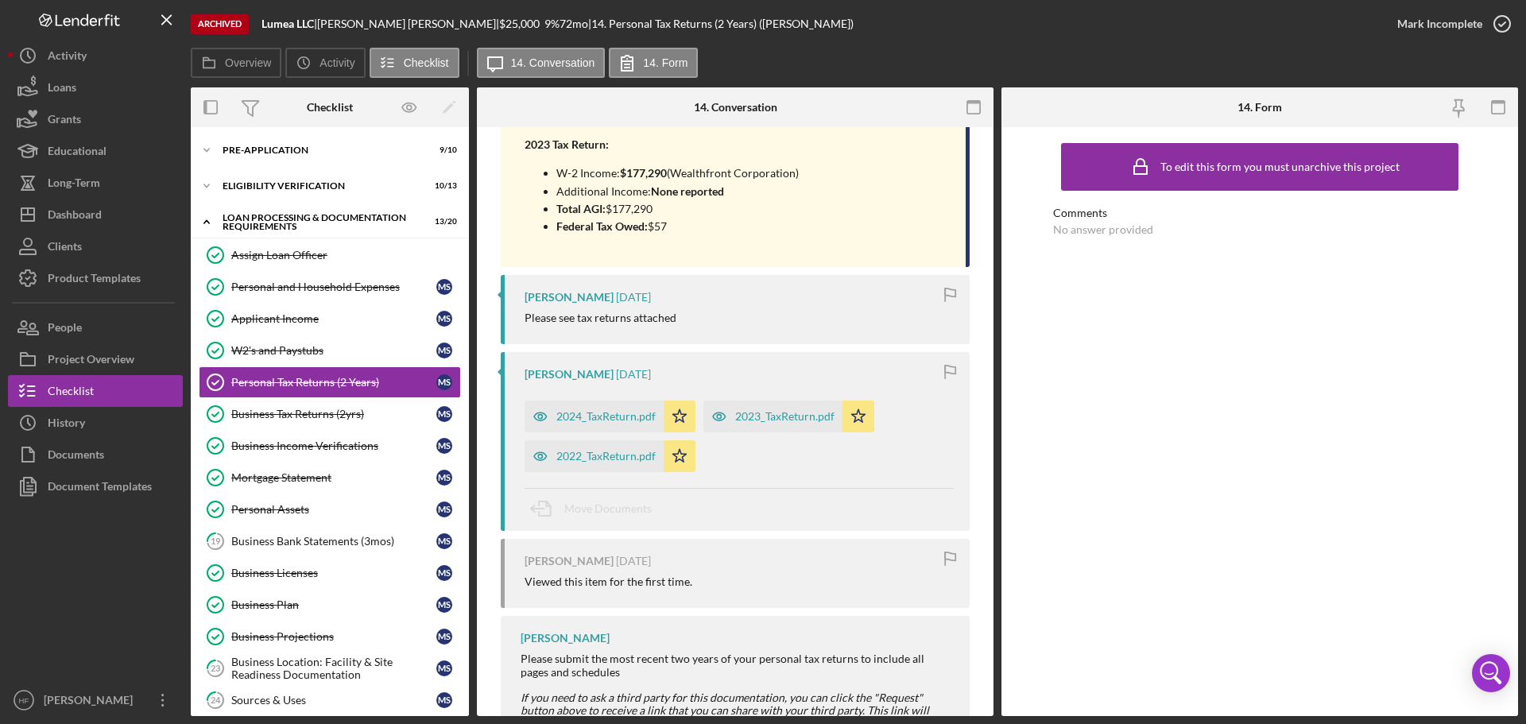
scroll to position [544, 0]
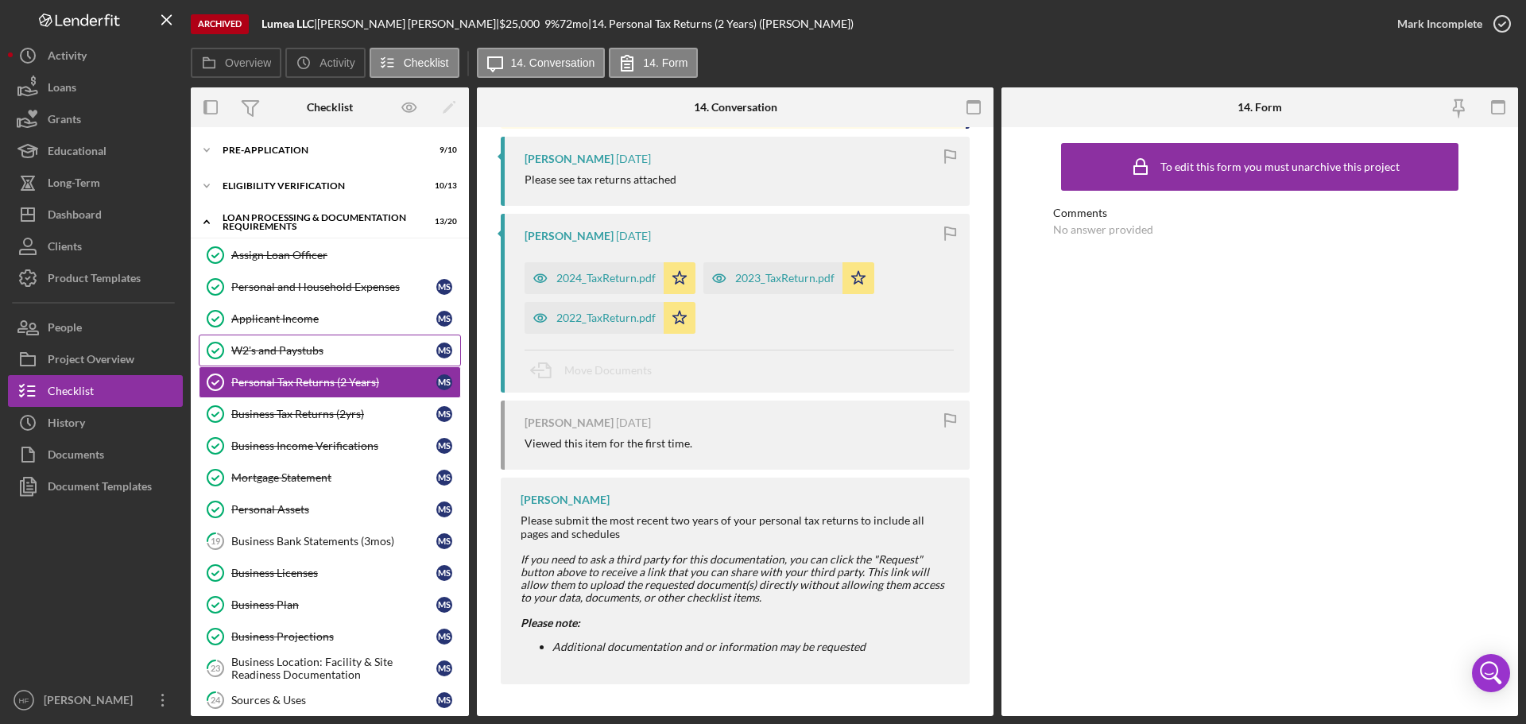
click at [323, 347] on div "W2's and Paystubs" at bounding box center [333, 350] width 205 height 13
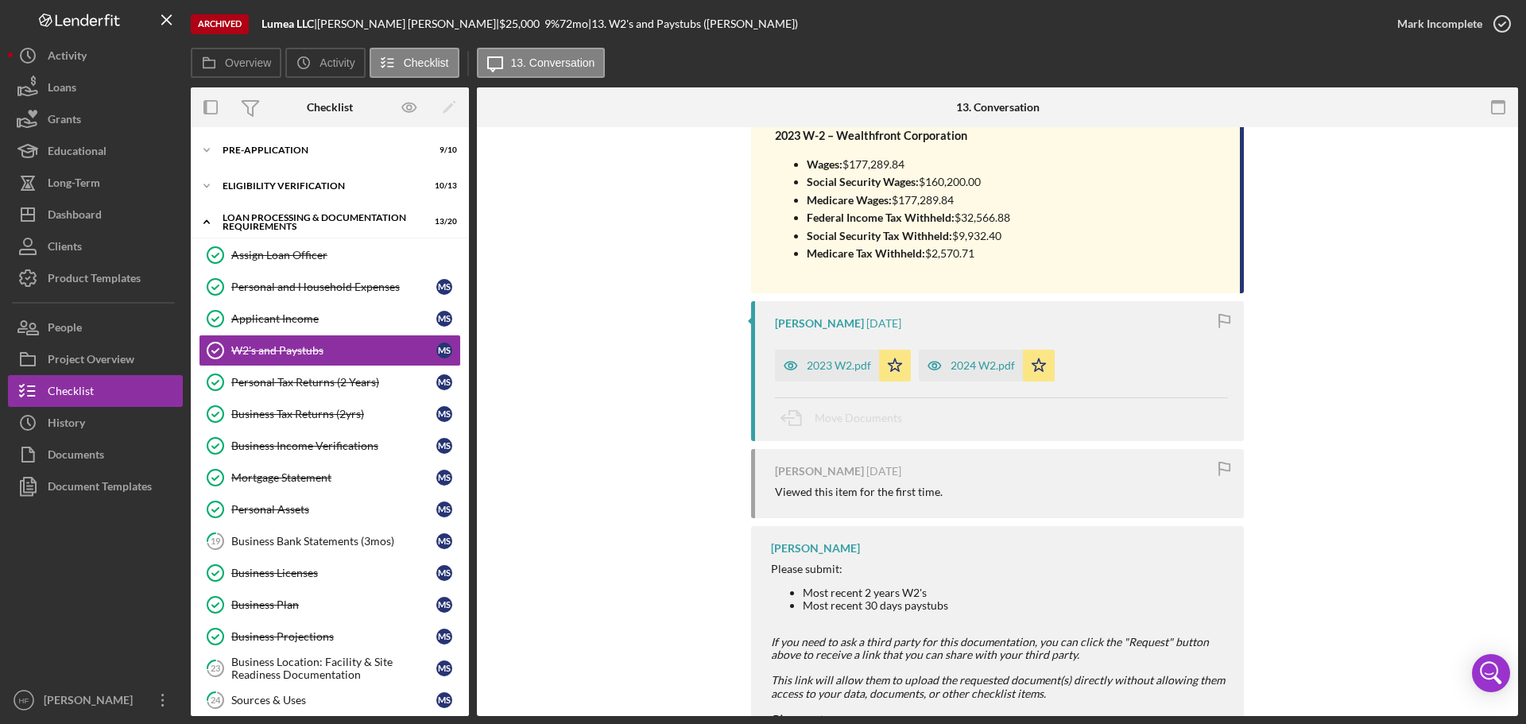
scroll to position [548, 0]
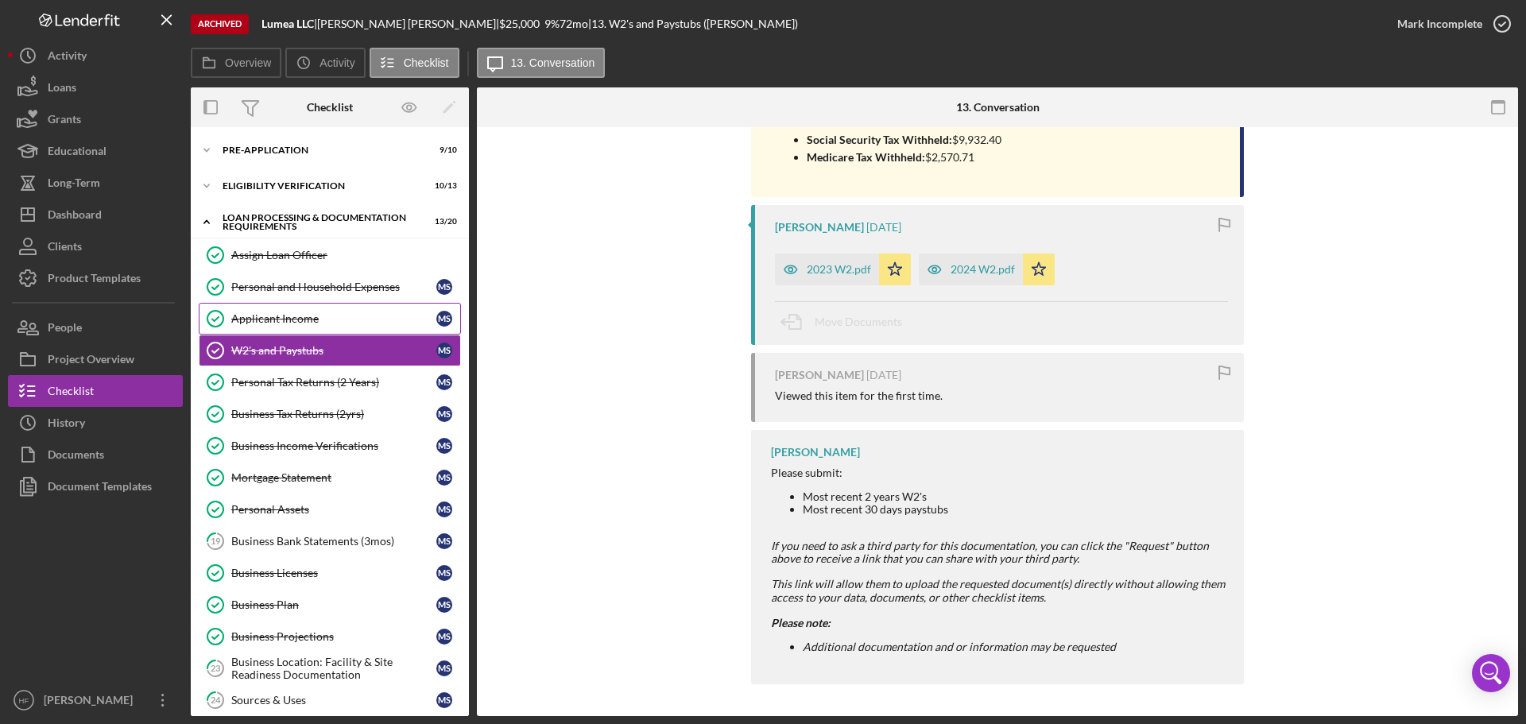
click at [291, 323] on div "Applicant Income" at bounding box center [333, 318] width 205 height 13
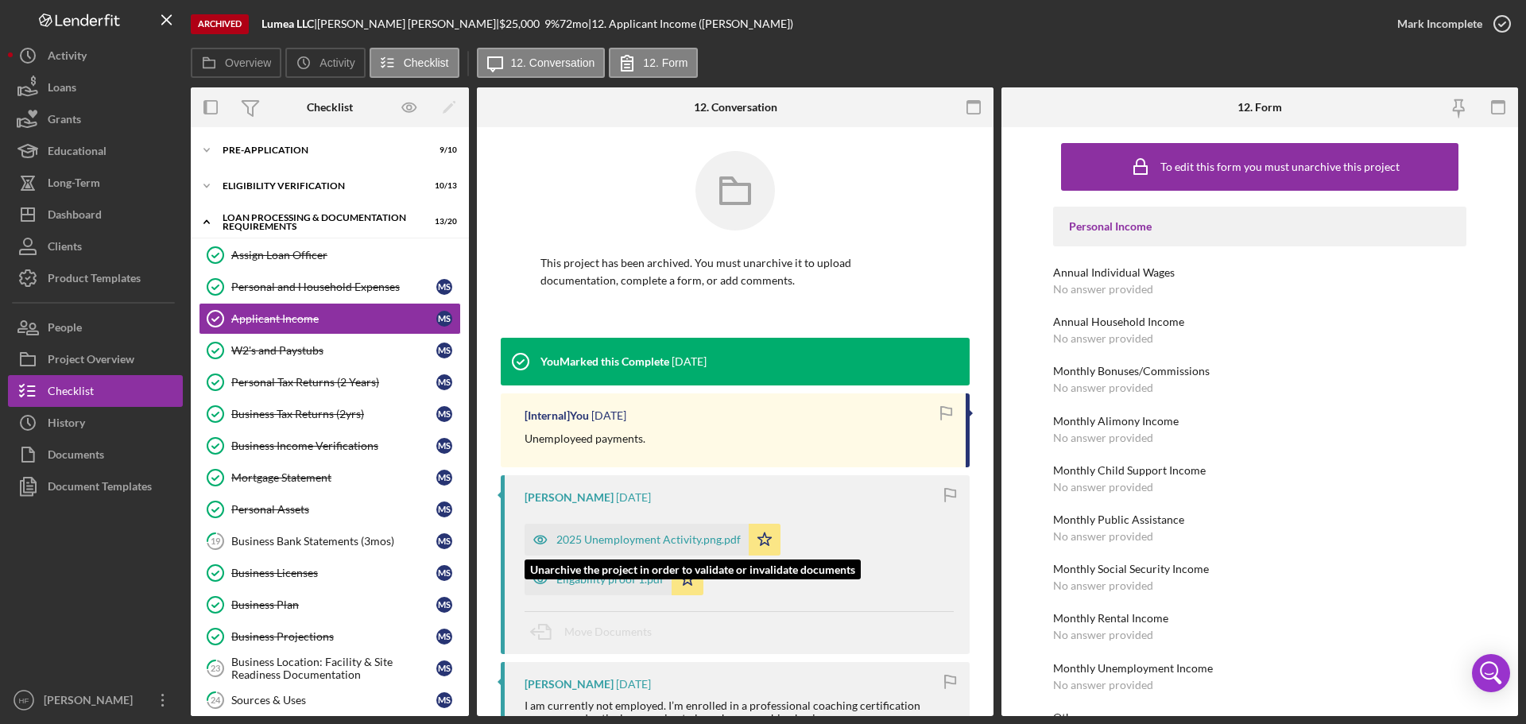
click at [637, 539] on div "2025 Unemployment Activity.png.pdf" at bounding box center [648, 539] width 184 height 13
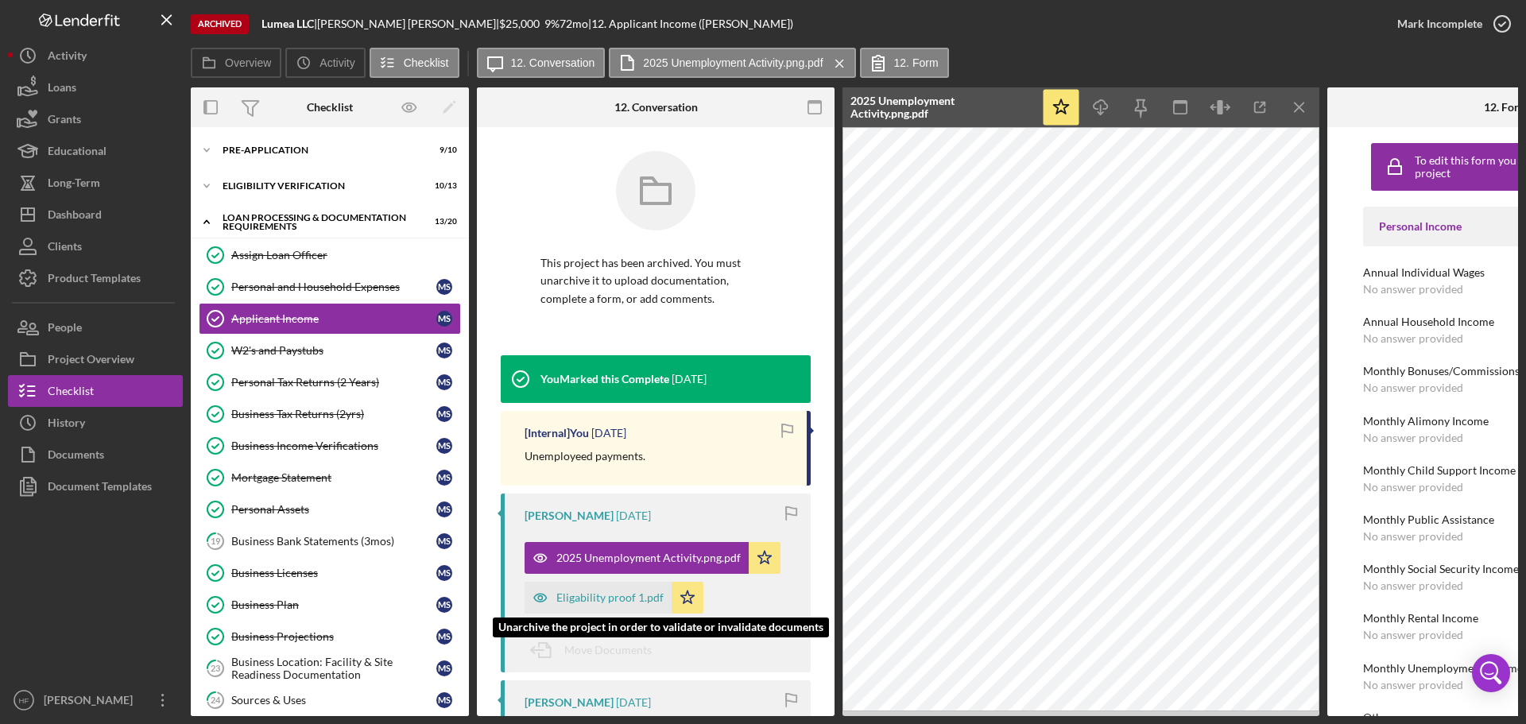
click at [623, 593] on div "Eligability proof 1.pdf" at bounding box center [609, 597] width 107 height 13
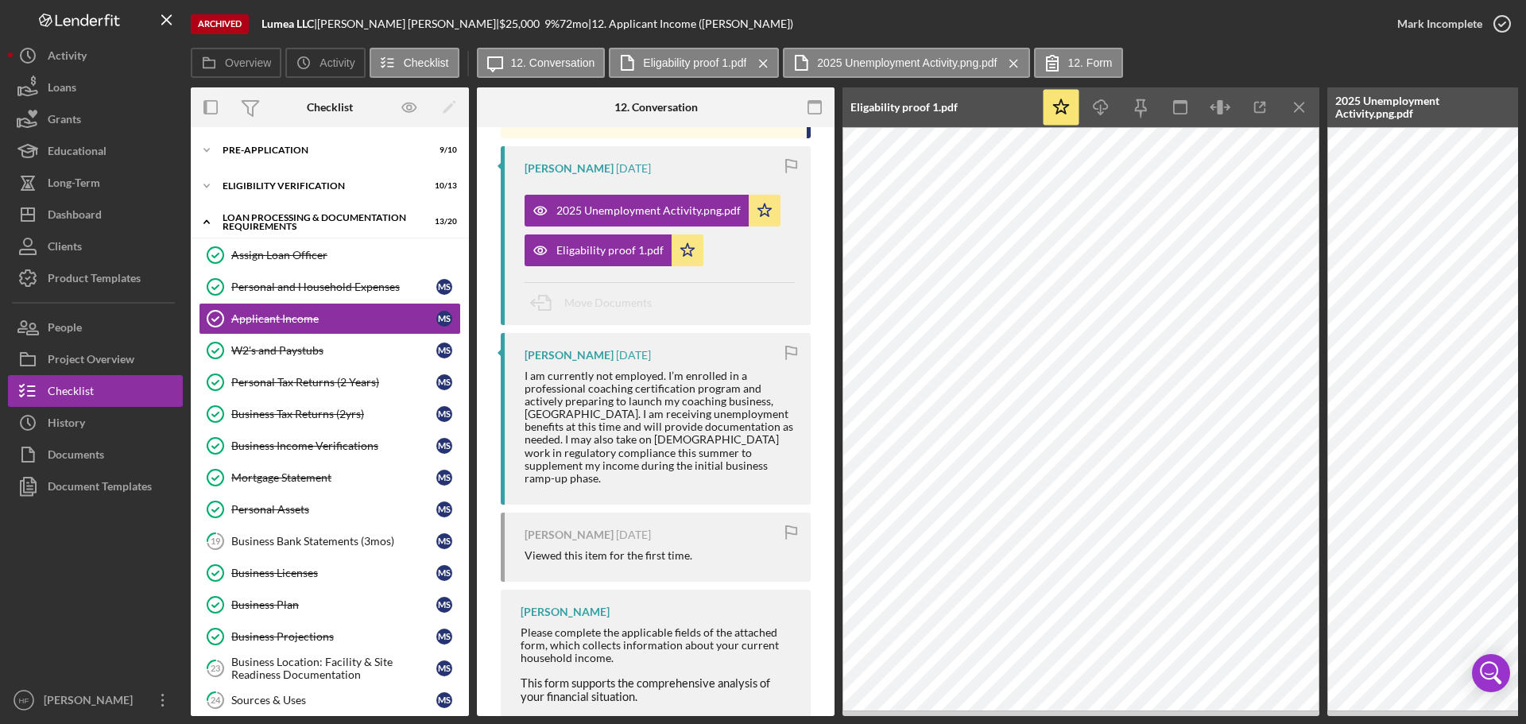
scroll to position [477, 0]
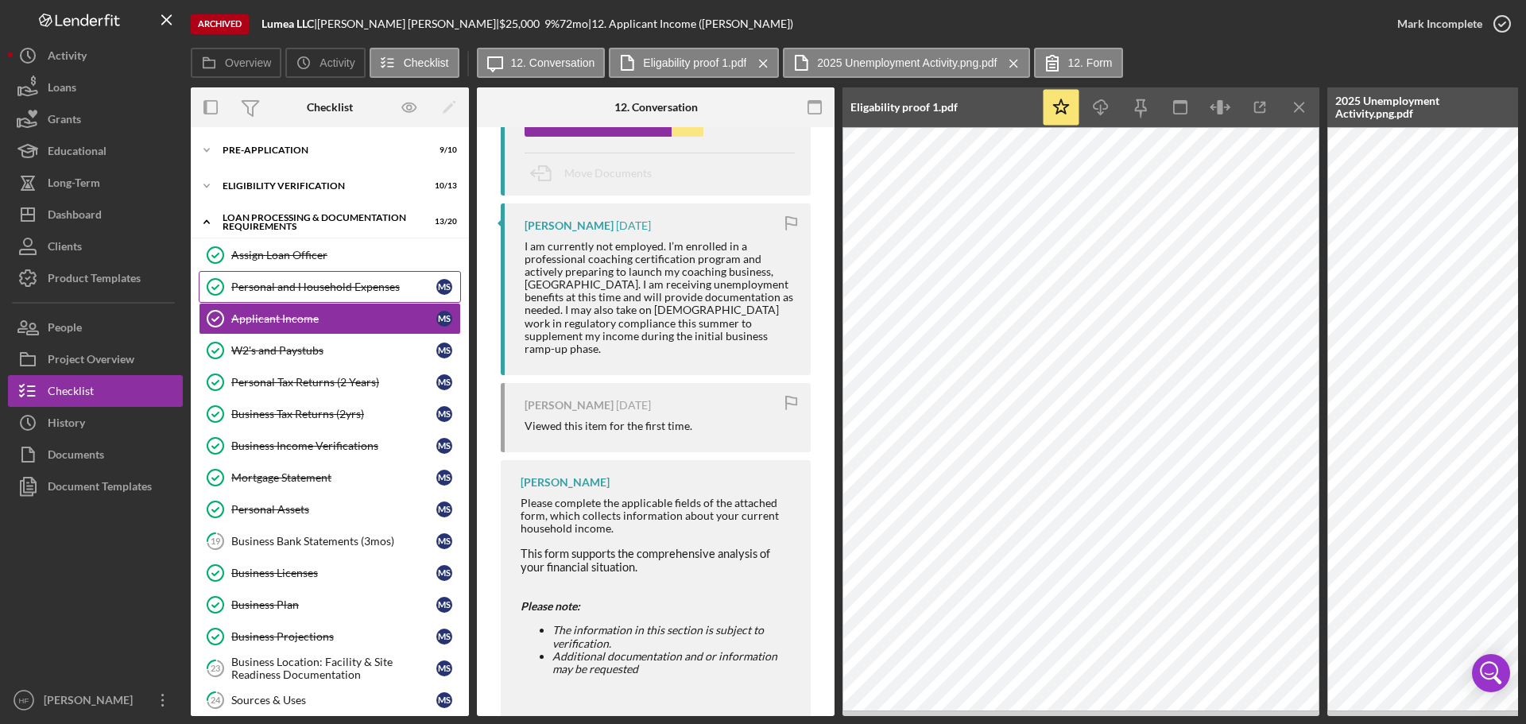
click at [317, 279] on link "Personal and Household Expenses Personal and Household Expenses M S" at bounding box center [330, 287] width 262 height 32
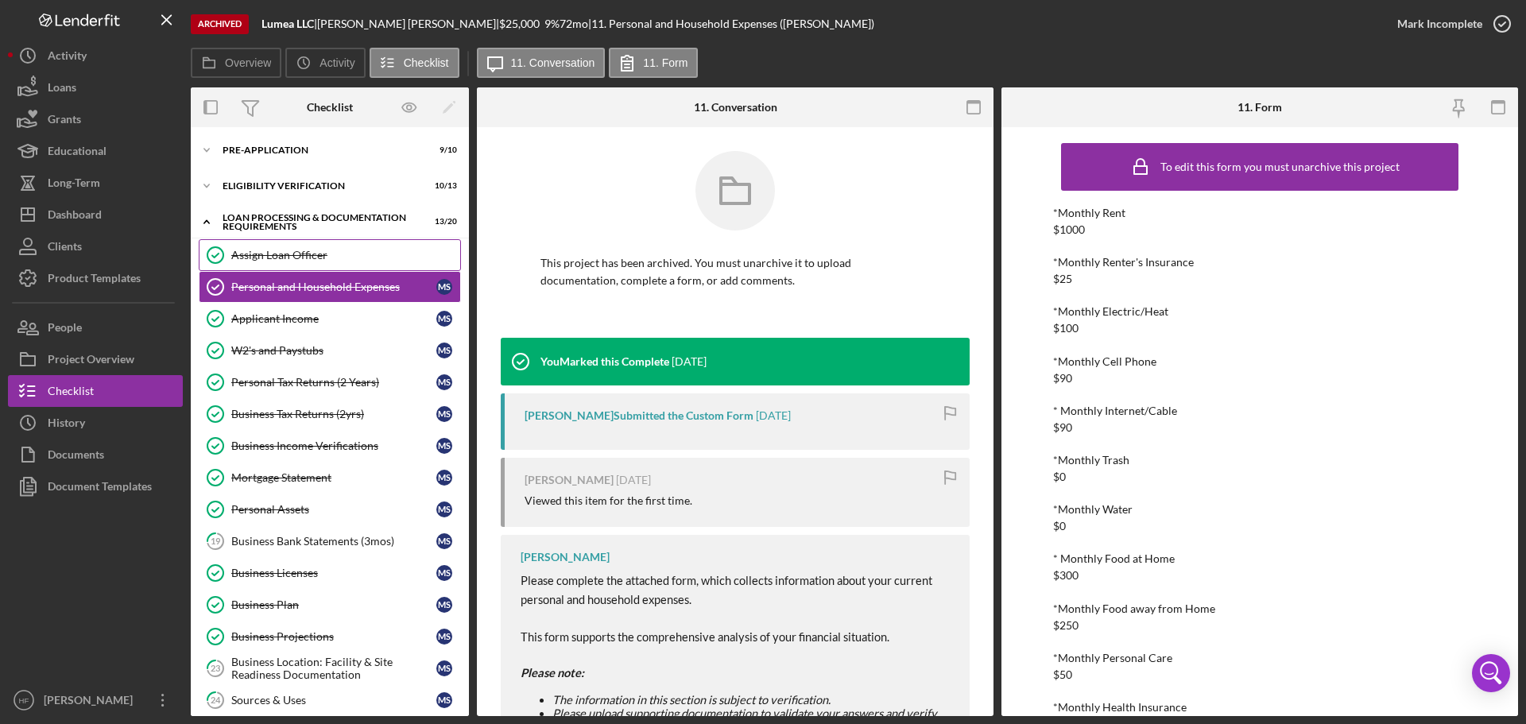
click at [325, 249] on div "Assign Loan Officer" at bounding box center [345, 255] width 229 height 13
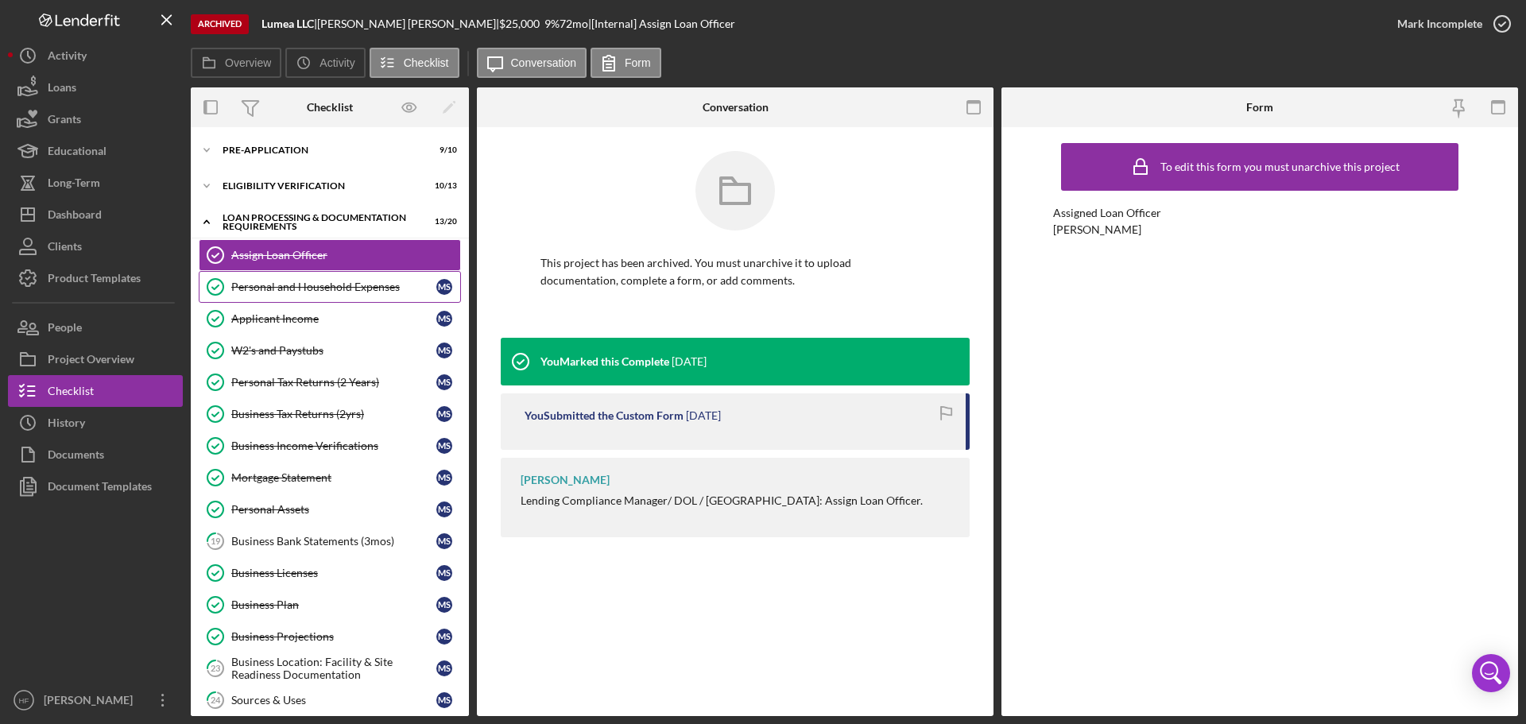
click at [339, 290] on div "Personal and Household Expenses" at bounding box center [333, 287] width 205 height 13
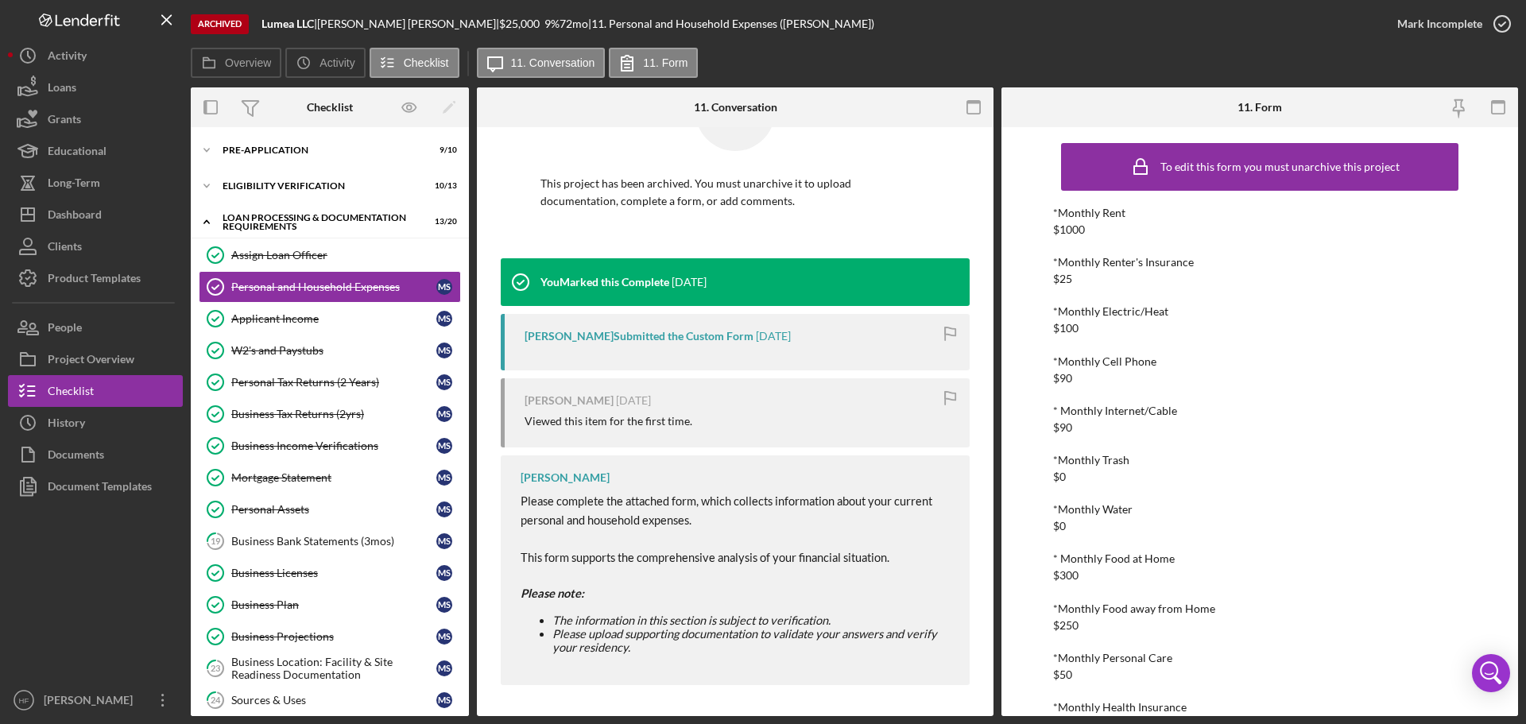
scroll to position [80, 0]
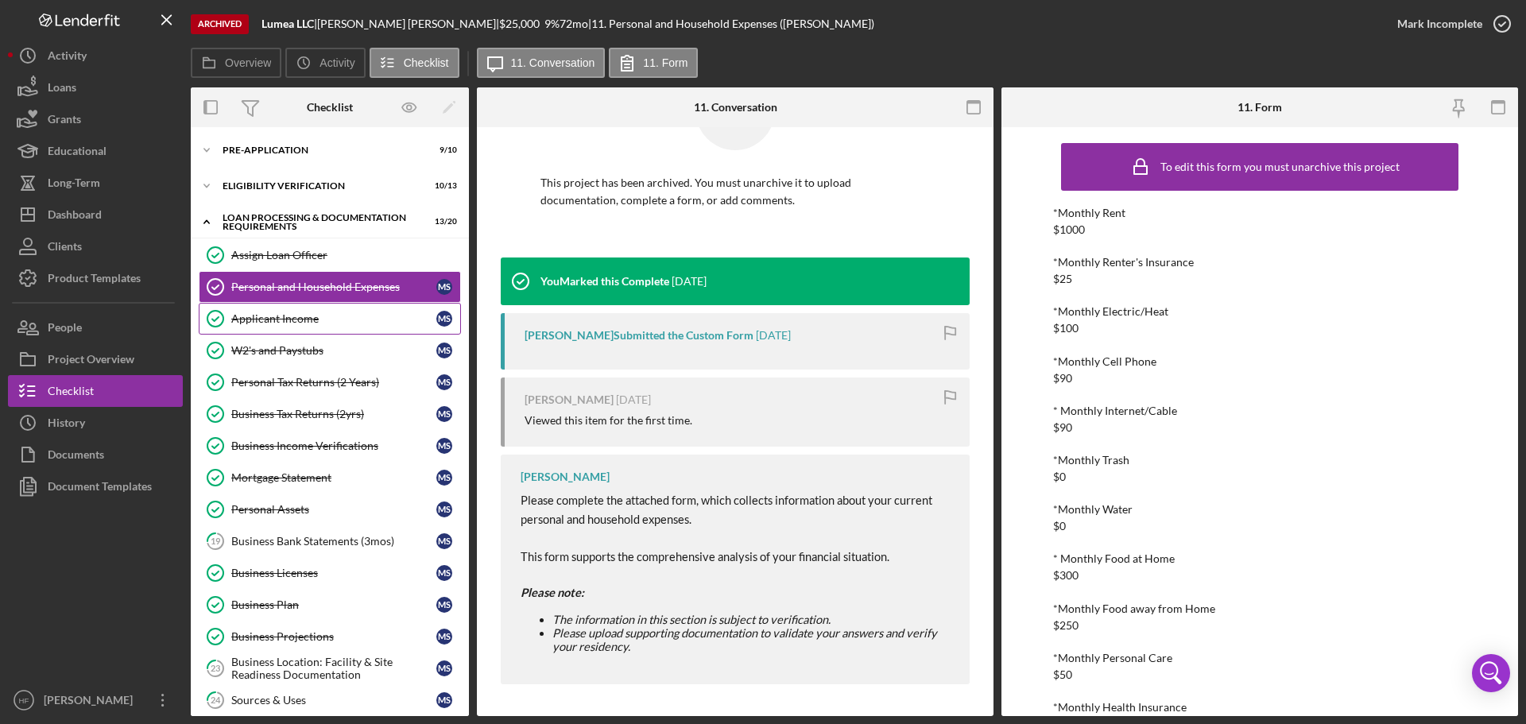
click at [286, 317] on div "Applicant Income" at bounding box center [333, 318] width 205 height 13
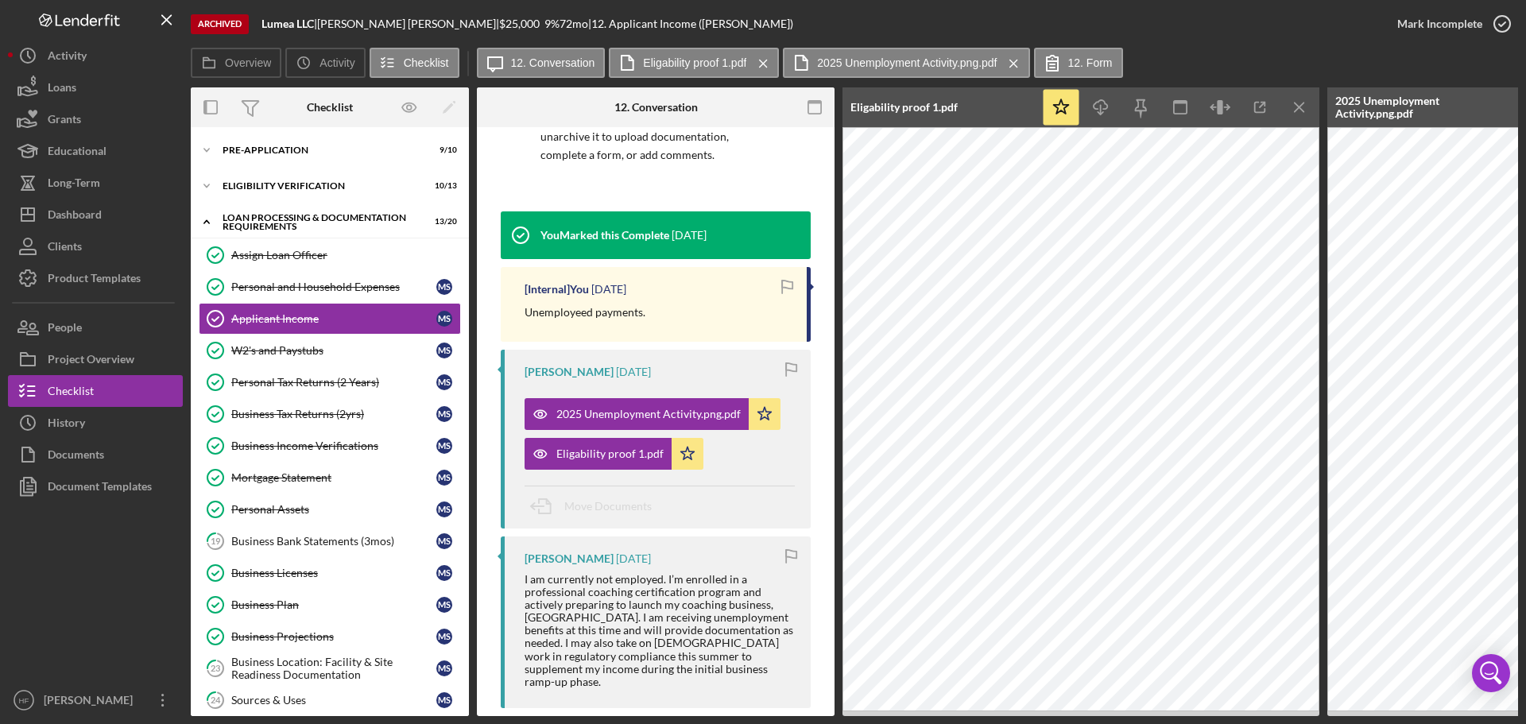
scroll to position [159, 0]
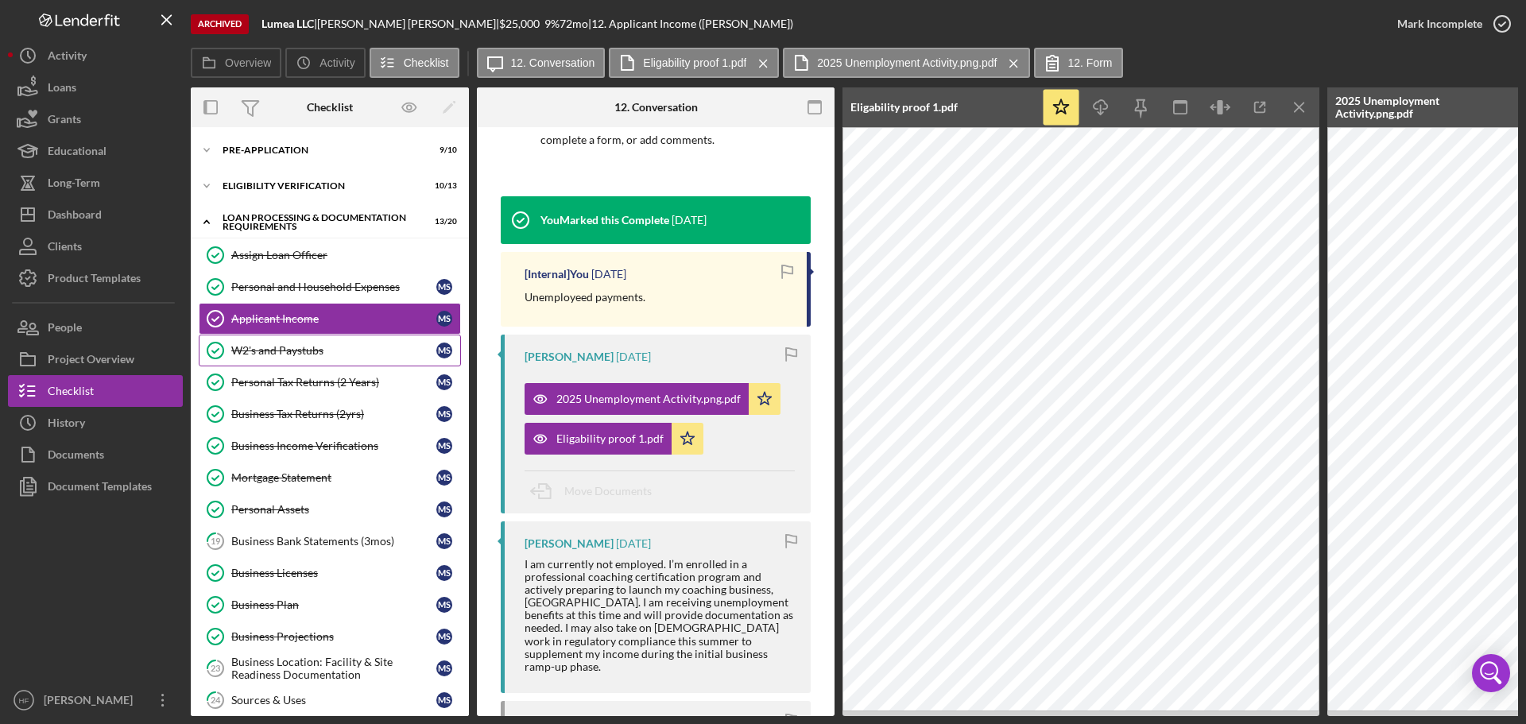
click at [283, 347] on div "W2's and Paystubs" at bounding box center [333, 350] width 205 height 13
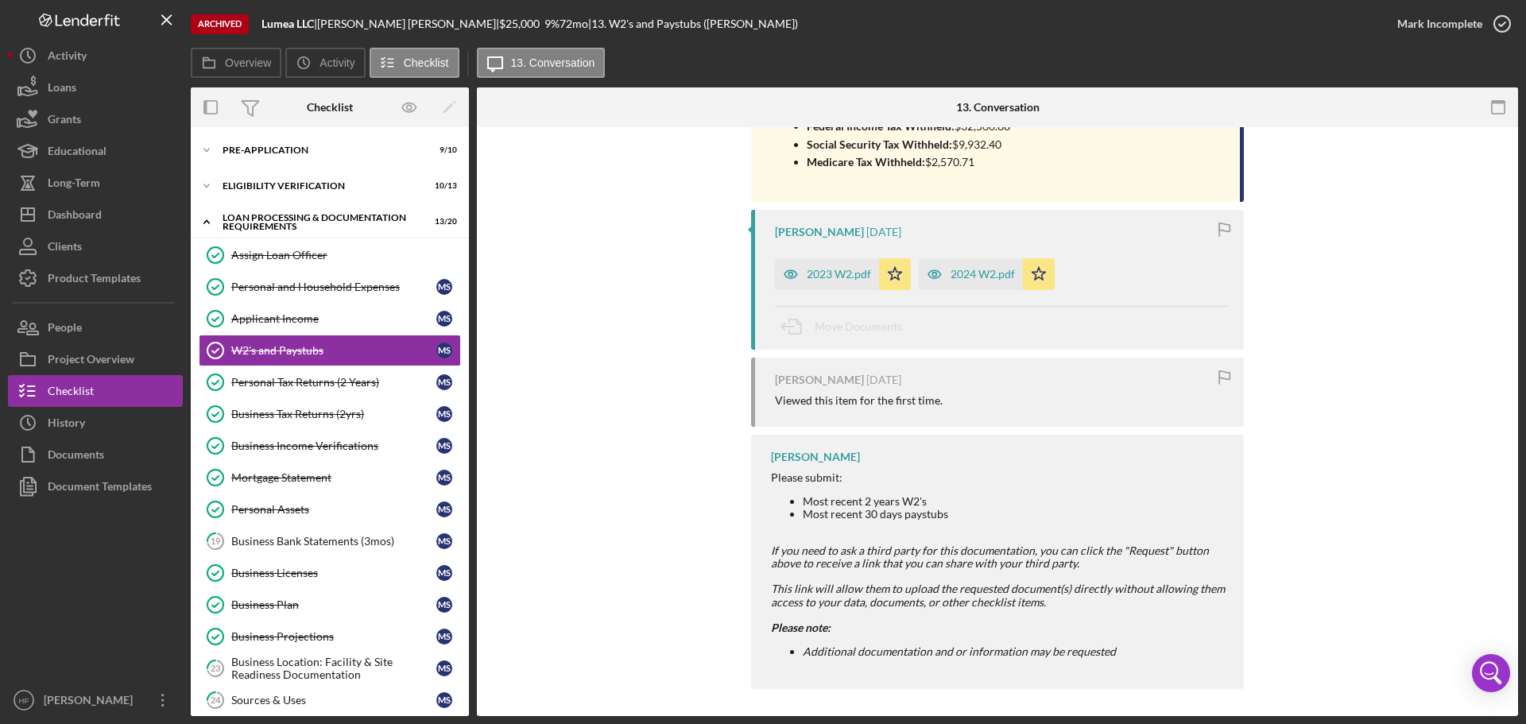
scroll to position [548, 0]
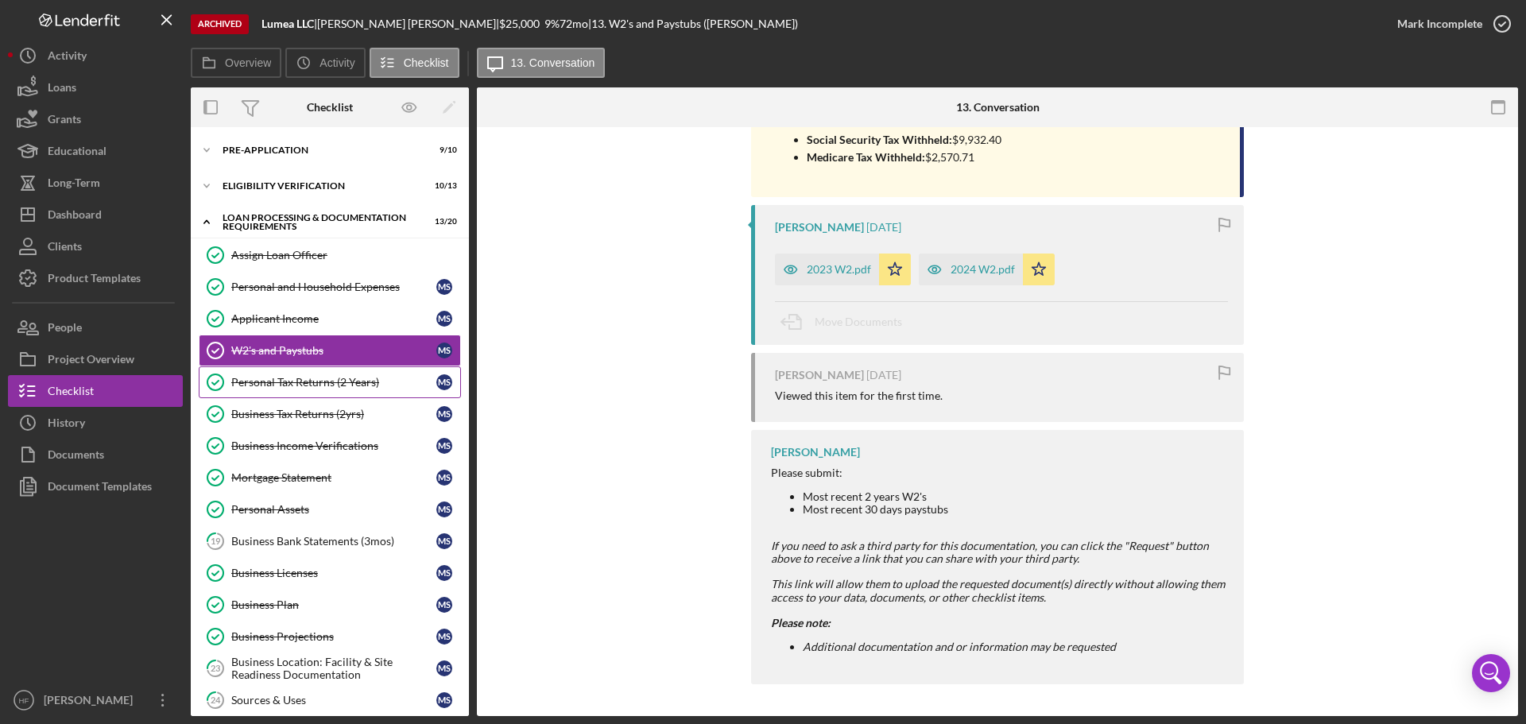
click at [360, 389] on link "Personal Tax Returns (2 Years) Personal Tax Returns (2 Years) M S" at bounding box center [330, 382] width 262 height 32
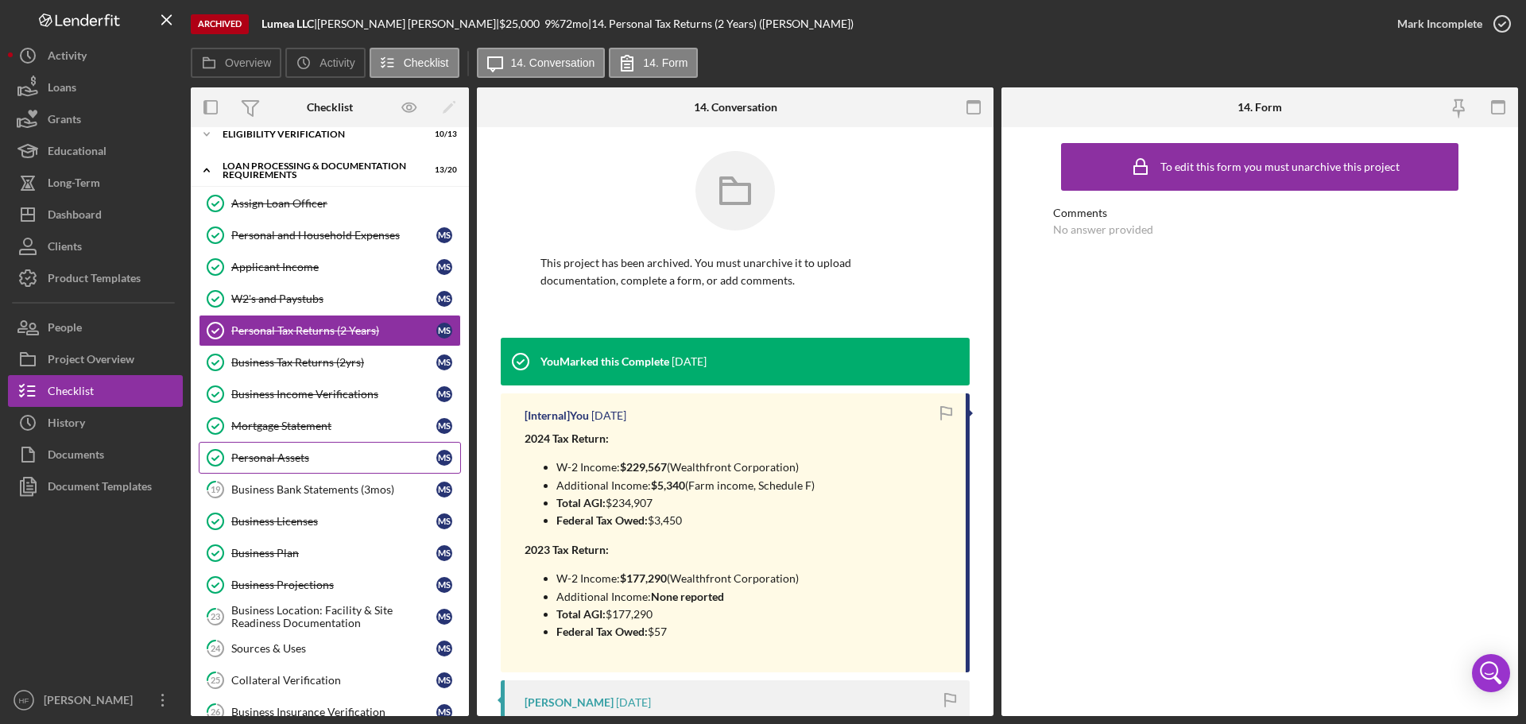
scroll to position [159, 0]
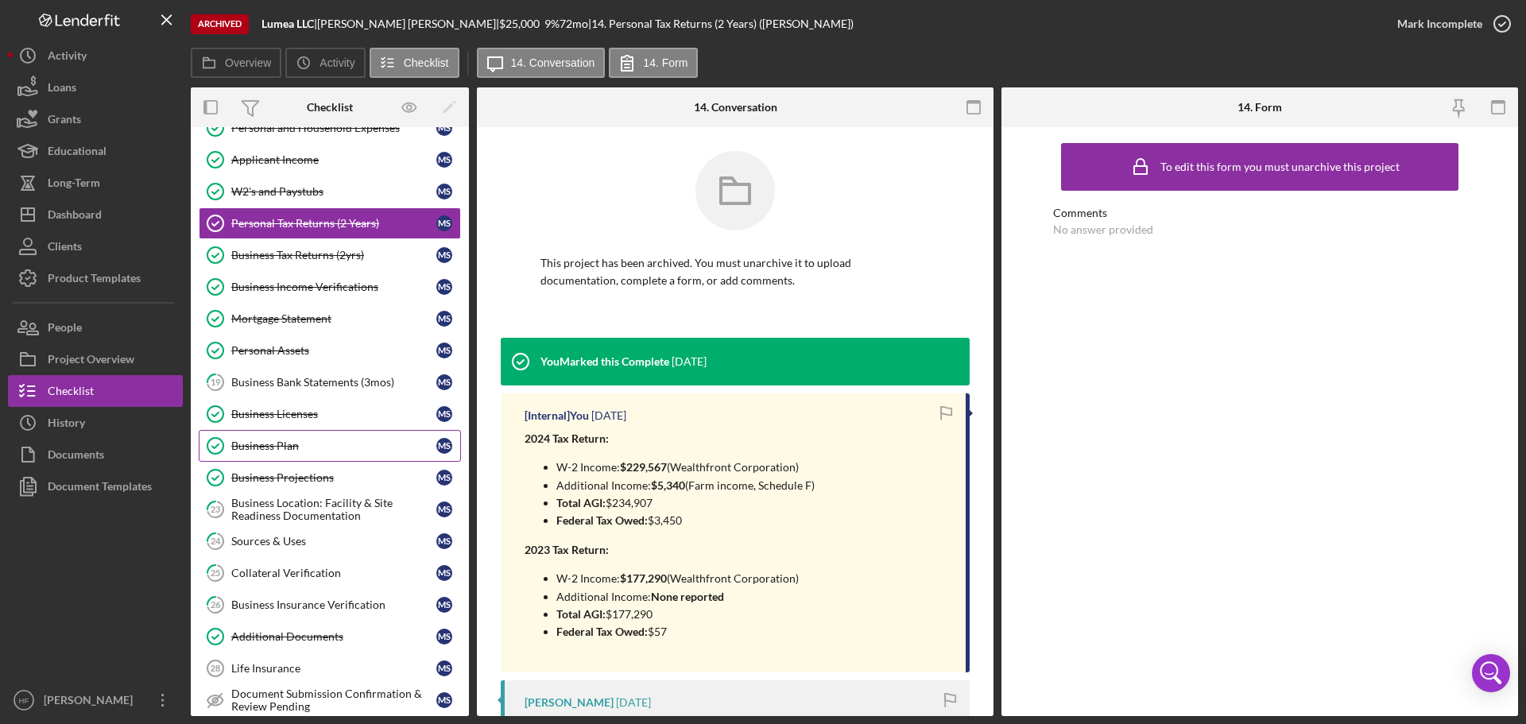
click at [335, 447] on div "Business Plan" at bounding box center [333, 446] width 205 height 13
